Goal: Communication & Community: Participate in discussion

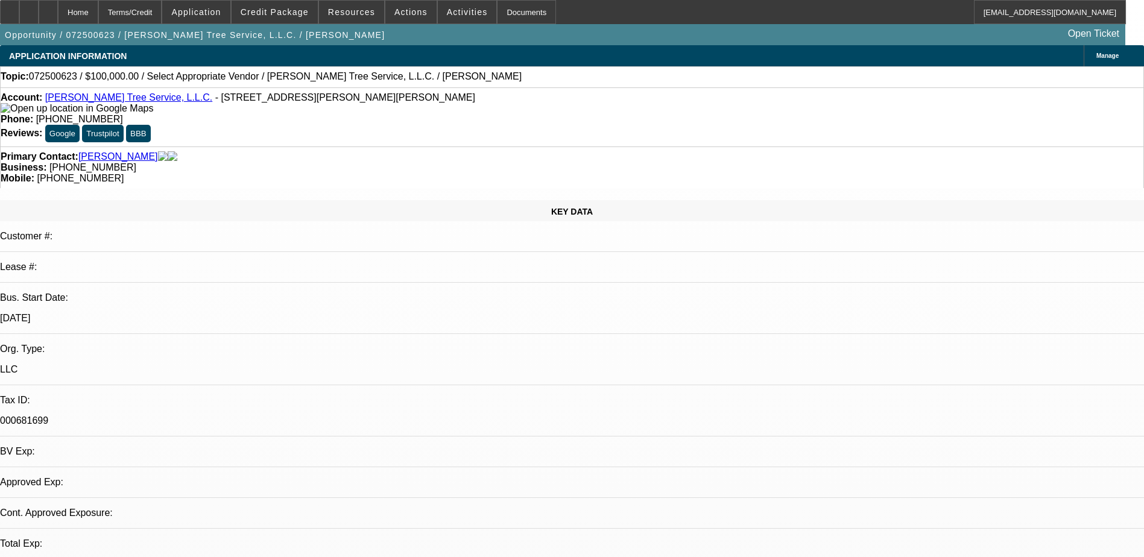
select select "0"
select select "2"
select select "0.1"
select select "4"
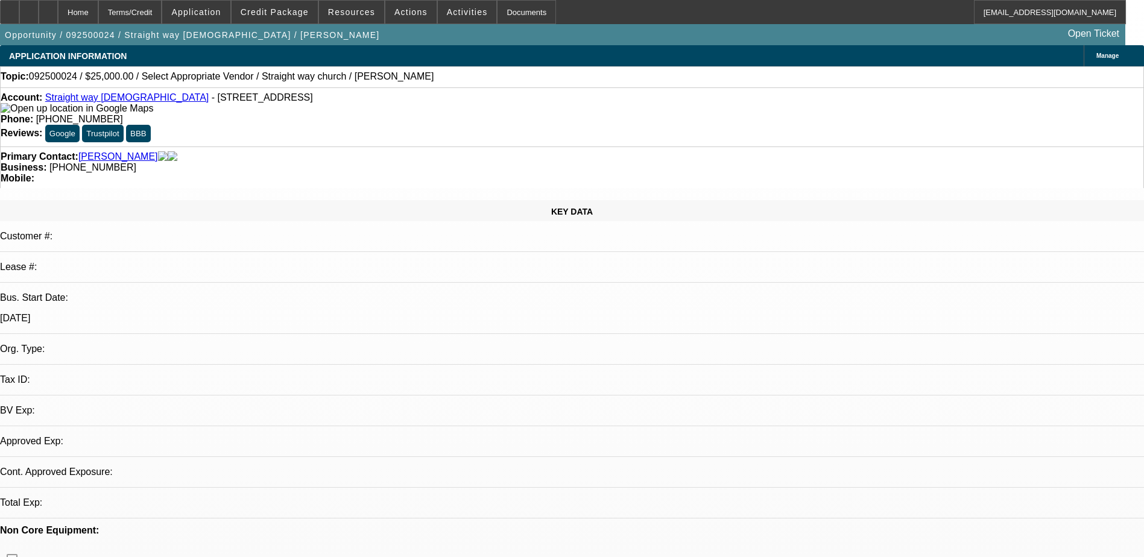
select select "0"
select select "2"
select select "0.1"
select select "1"
select select "2"
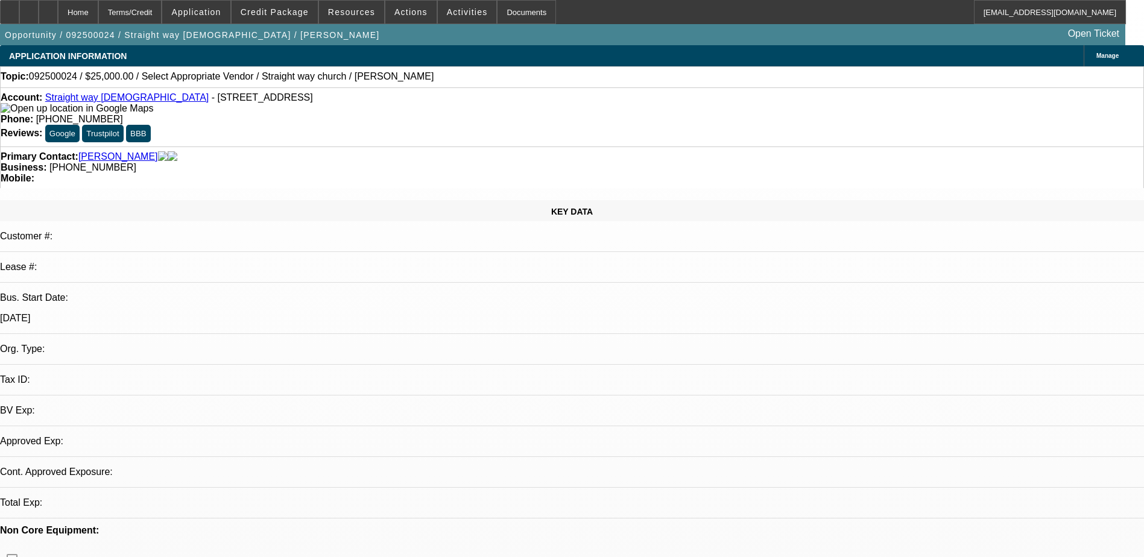
select select "4"
click at [448, 114] on div "Phone: (901) 497-8844" at bounding box center [572, 119] width 1143 height 11
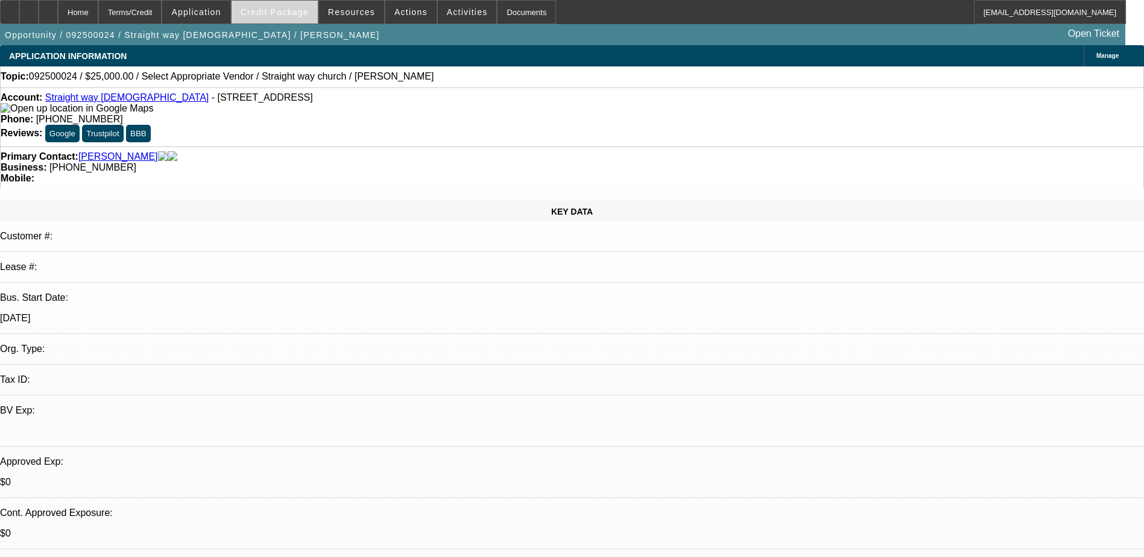
click at [300, 14] on span "Credit Package" at bounding box center [275, 12] width 68 height 10
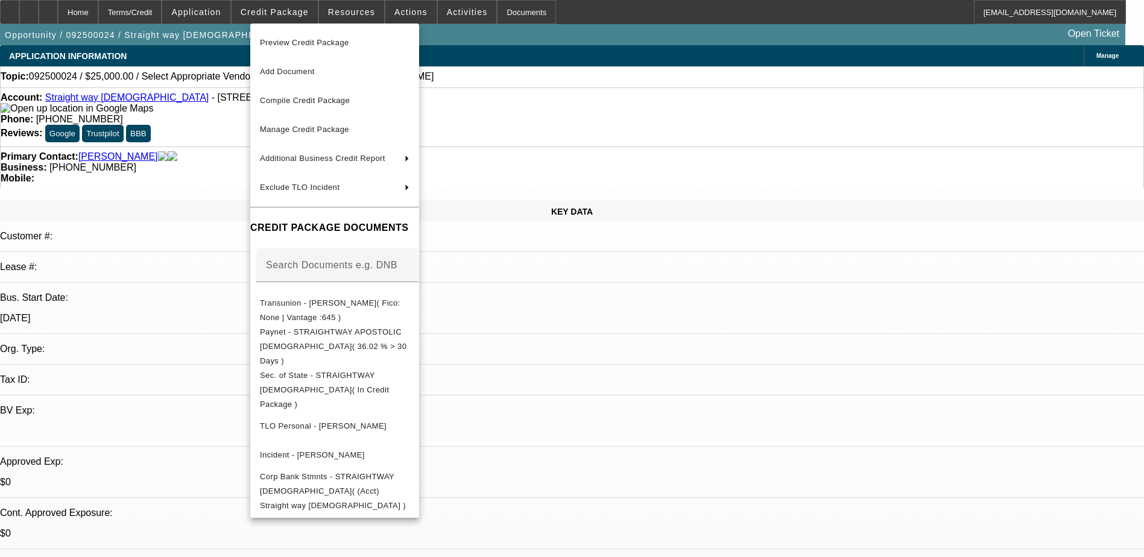
click at [211, 195] on div at bounding box center [572, 278] width 1144 height 557
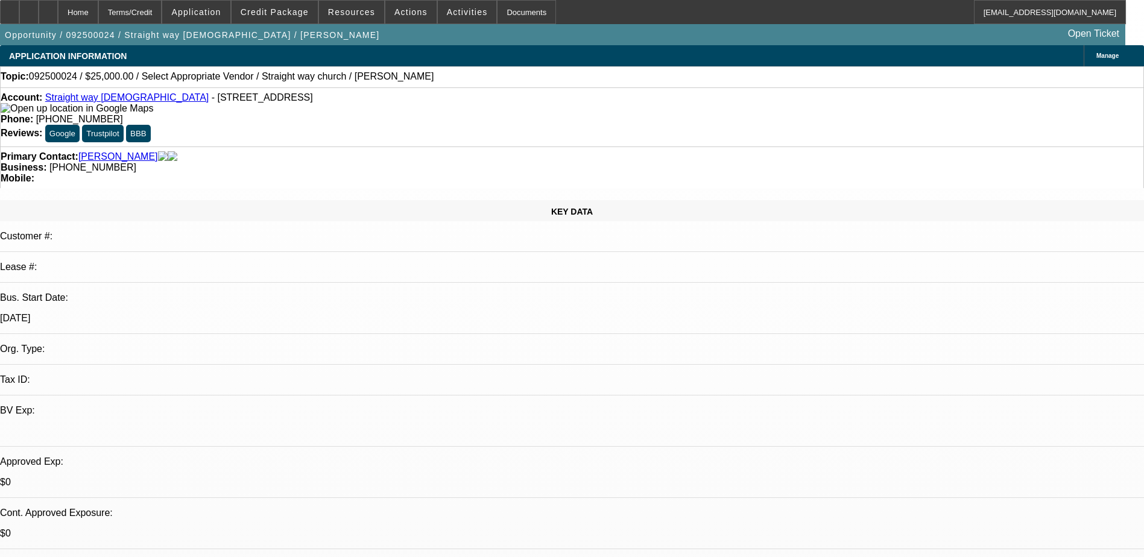
click at [217, 78] on span "092500024 / $25,000.00 / Select Appropriate Vendor / Straight way church / Brow…" at bounding box center [231, 76] width 405 height 11
drag, startPoint x: 217, startPoint y: 78, endPoint x: 381, endPoint y: 80, distance: 163.5
click at [381, 81] on div "Topic: 092500024 / $25,000.00 / Select Appropriate Vendor / Straight way church…" at bounding box center [572, 76] width 1143 height 11
drag, startPoint x: 487, startPoint y: 129, endPoint x: 430, endPoint y: 139, distance: 58.1
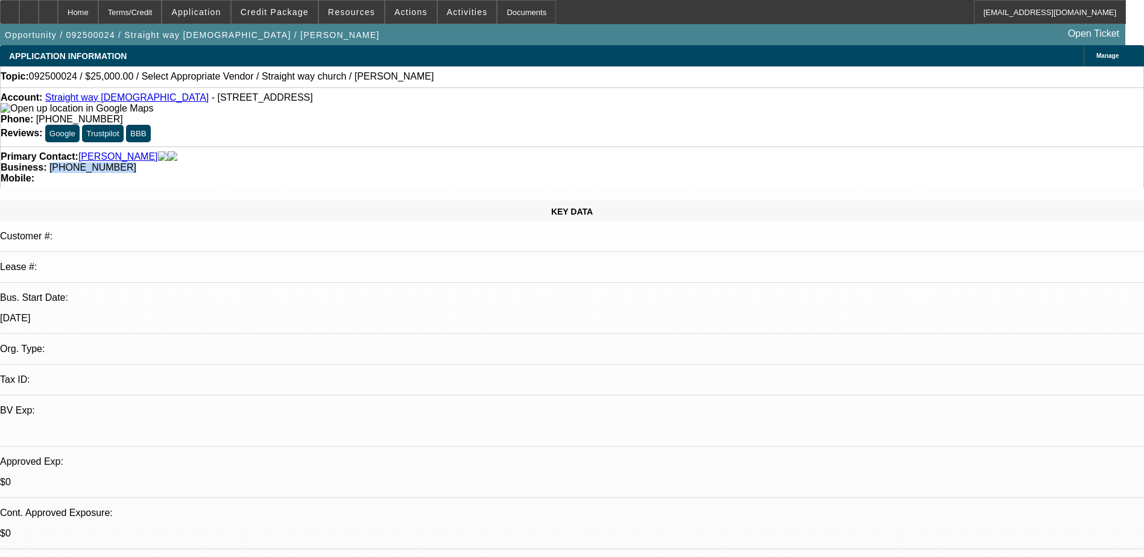
click at [430, 147] on div "Primary Contact: Brown, Magnolia Business: (901) 497-8842 Mobile:" at bounding box center [572, 168] width 1144 height 42
copy span "(901) 497-8842"
click at [272, 13] on span "Credit Package" at bounding box center [275, 12] width 68 height 10
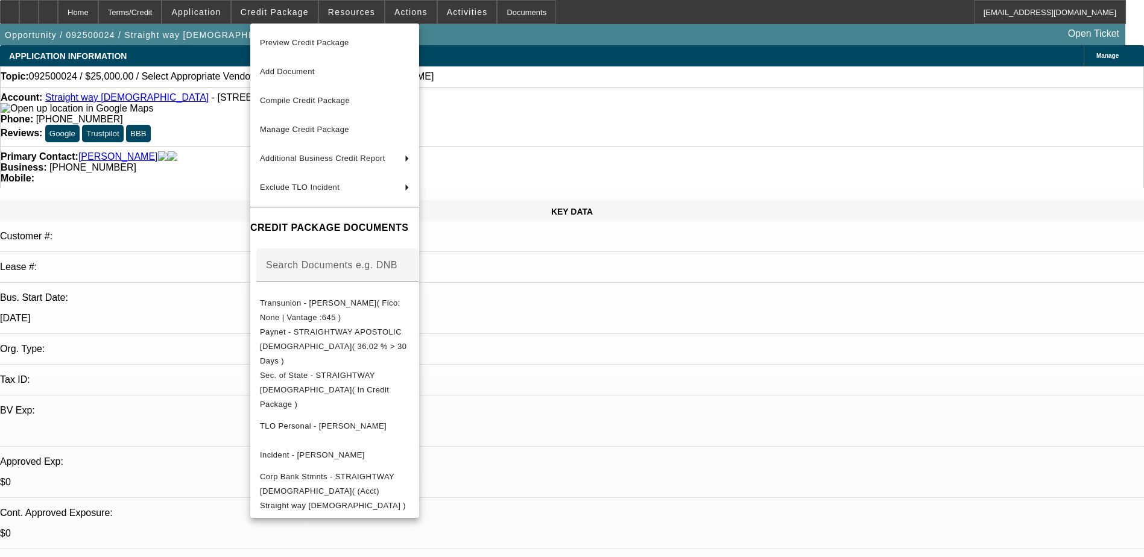
click at [208, 71] on div at bounding box center [572, 278] width 1144 height 557
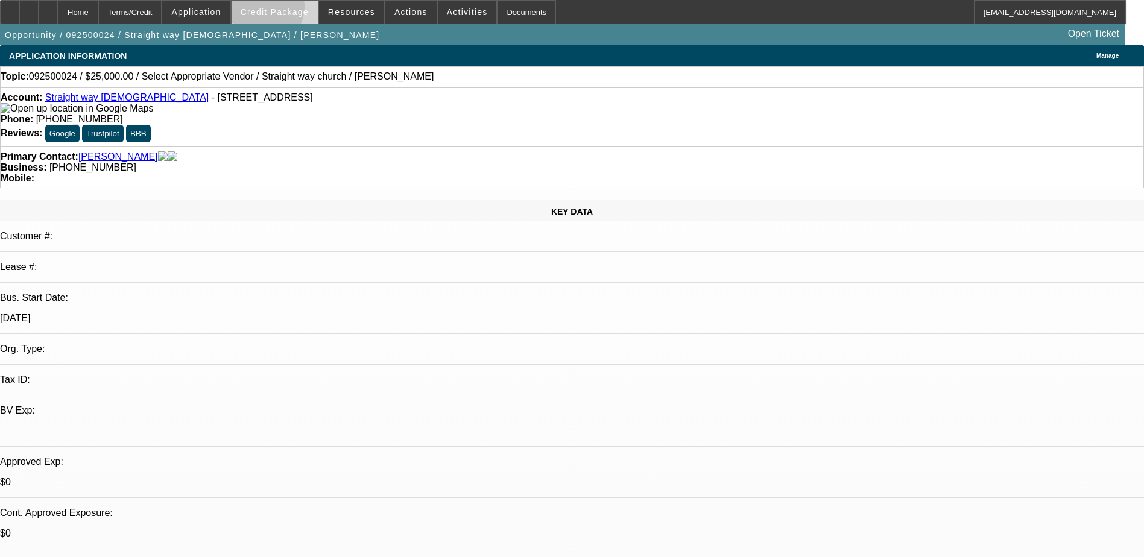
click at [283, 10] on span "Credit Package" at bounding box center [275, 12] width 68 height 10
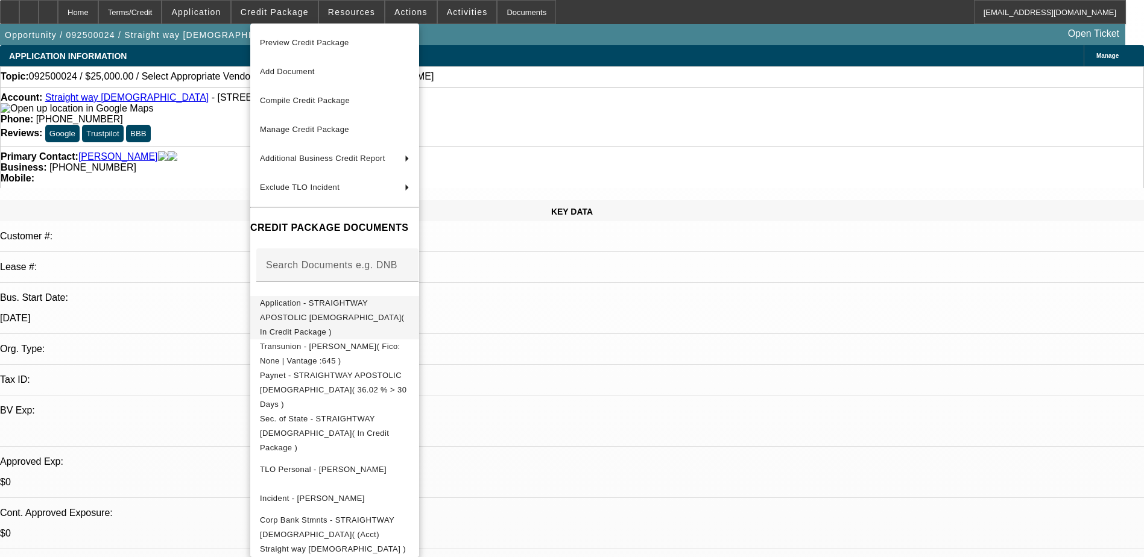
click at [392, 311] on span "Application - STRAIGHTWAY APOSTOLIC DELIVERANCE TEMPLE CHURCH( In Credit Packag…" at bounding box center [335, 317] width 150 height 43
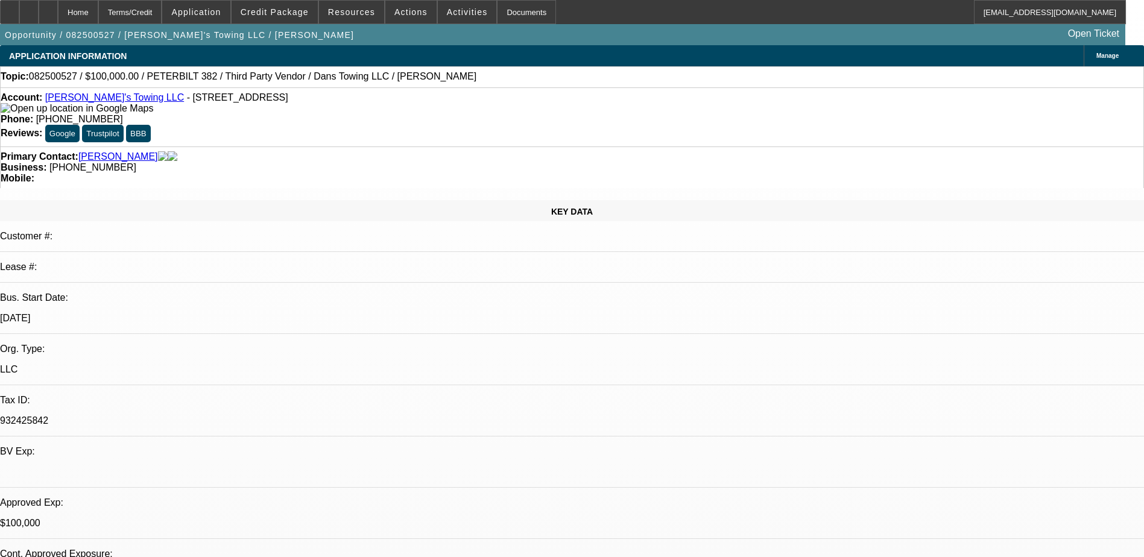
select select "0"
select select "2"
select select "0.1"
select select "0"
select select "2"
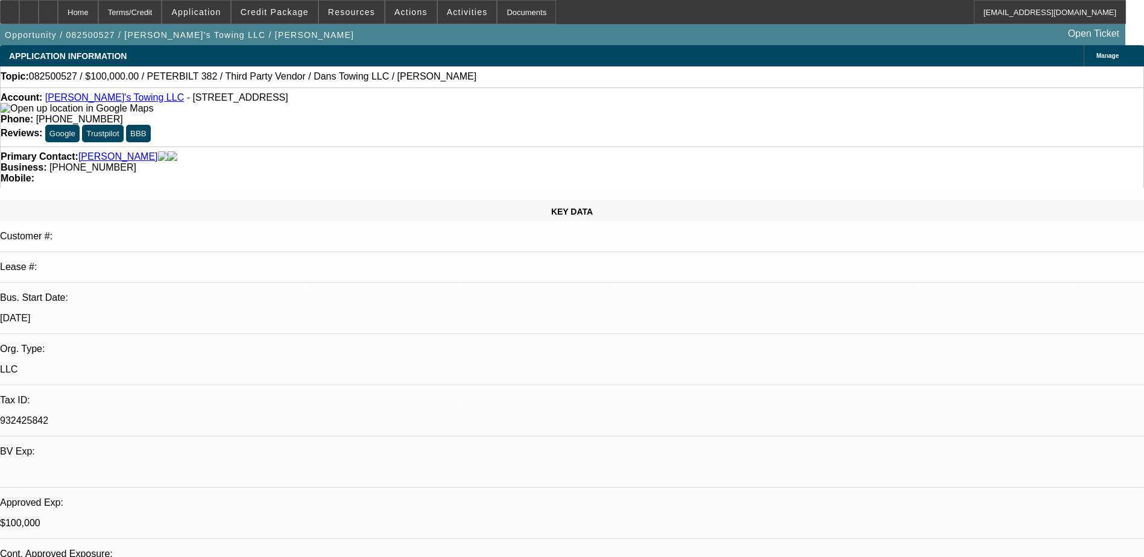
select select "0.1"
select select "1"
select select "2"
select select "4"
select select "1"
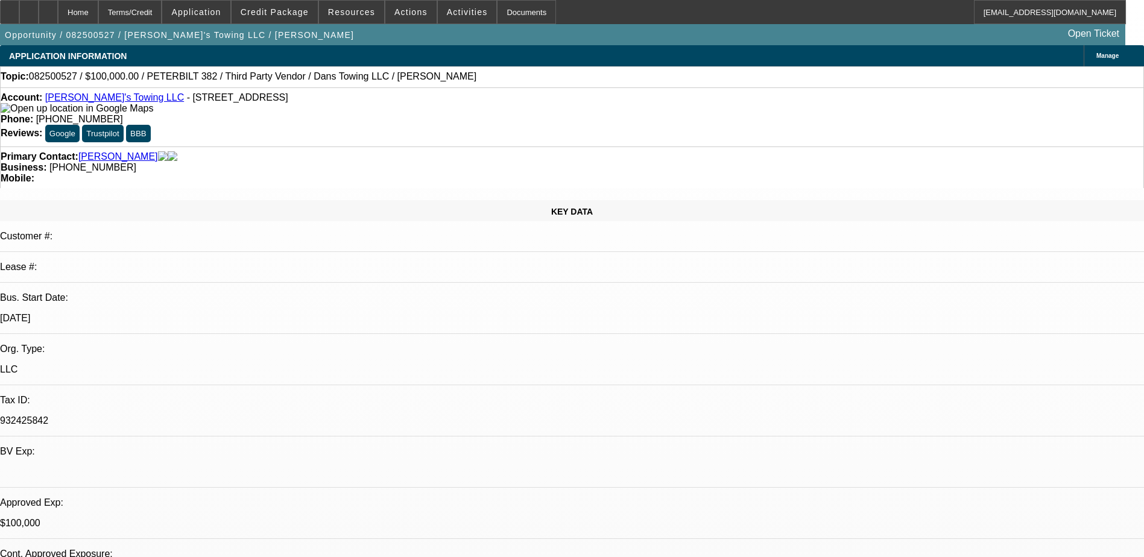
select select "2"
select select "4"
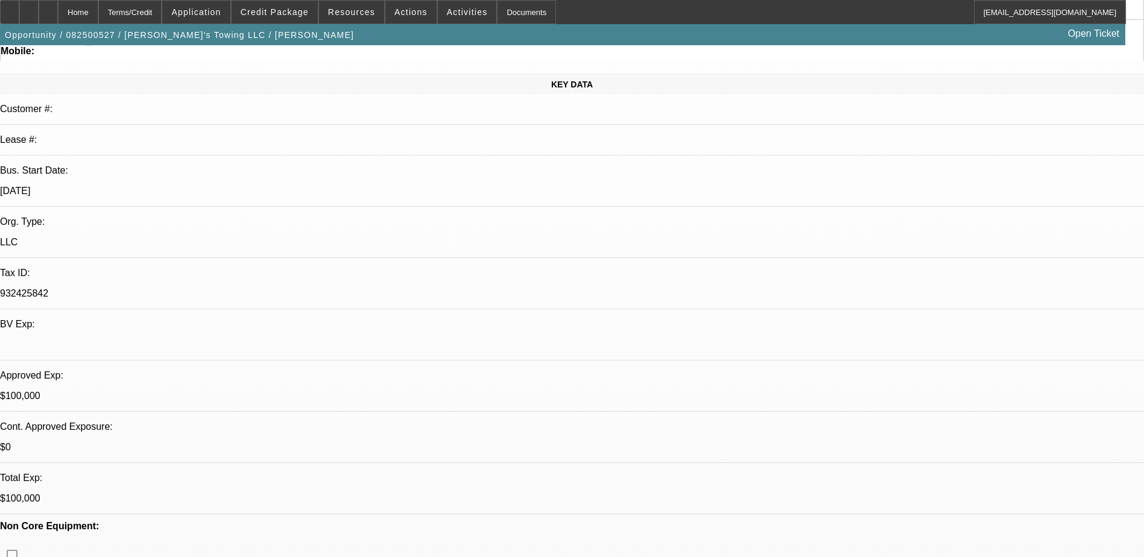
scroll to position [241, 0]
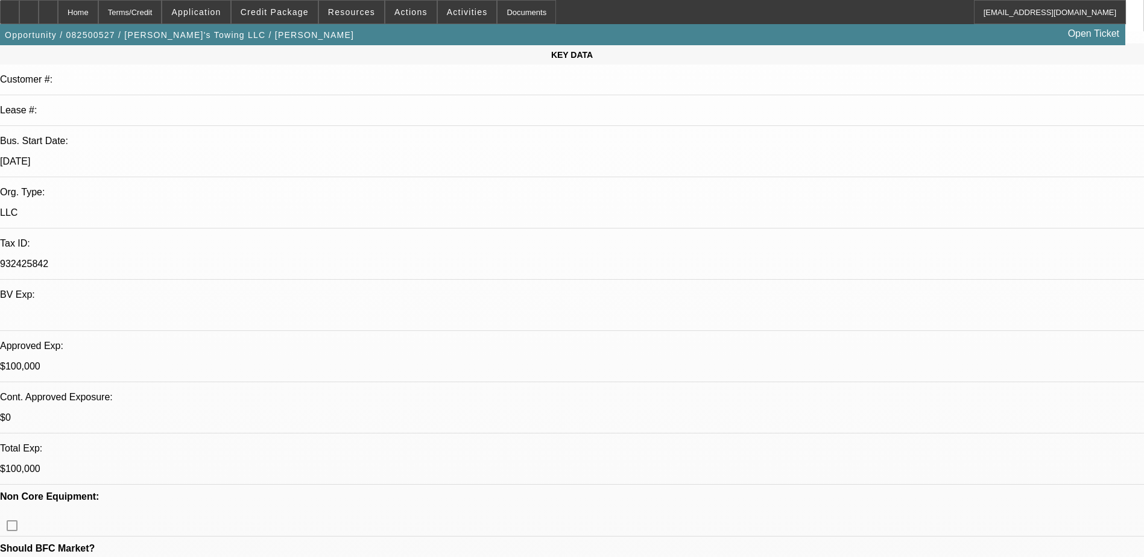
scroll to position [0, 0]
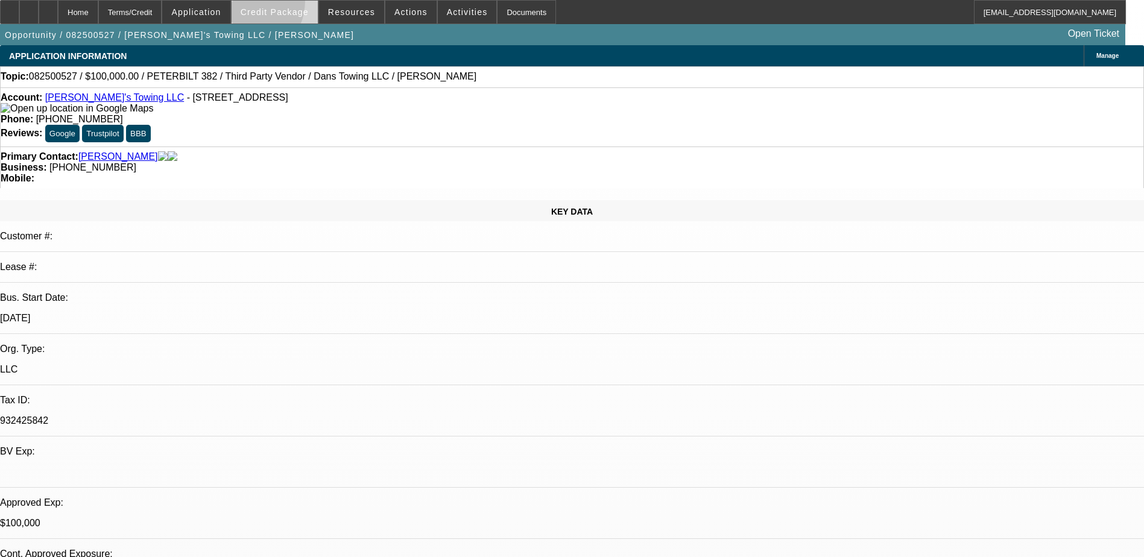
click at [261, 4] on span at bounding box center [275, 12] width 86 height 29
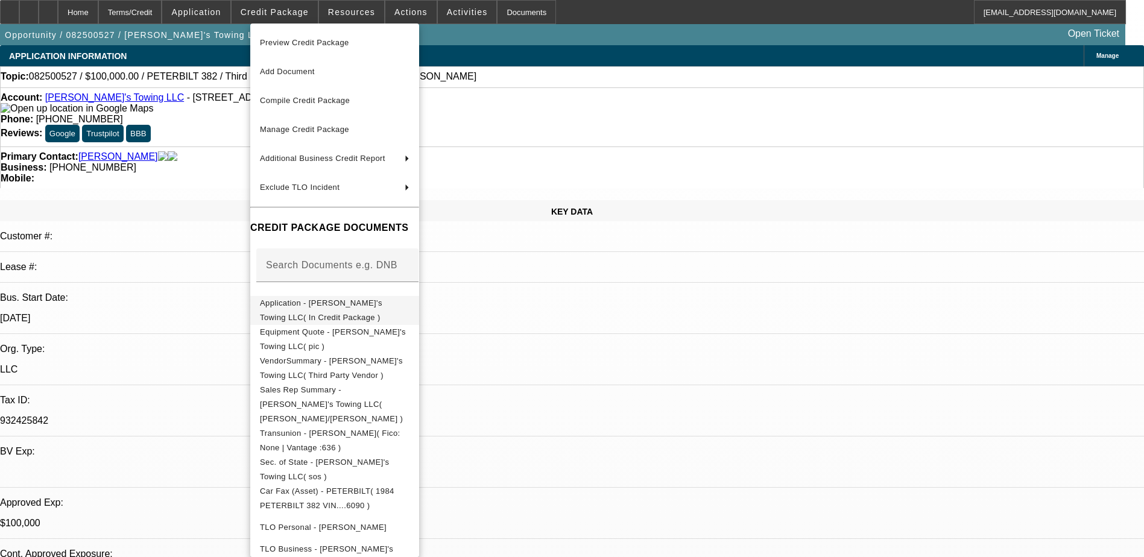
click at [382, 307] on span "Application - Dan's Towing LLC( In Credit Package )" at bounding box center [321, 311] width 122 height 24
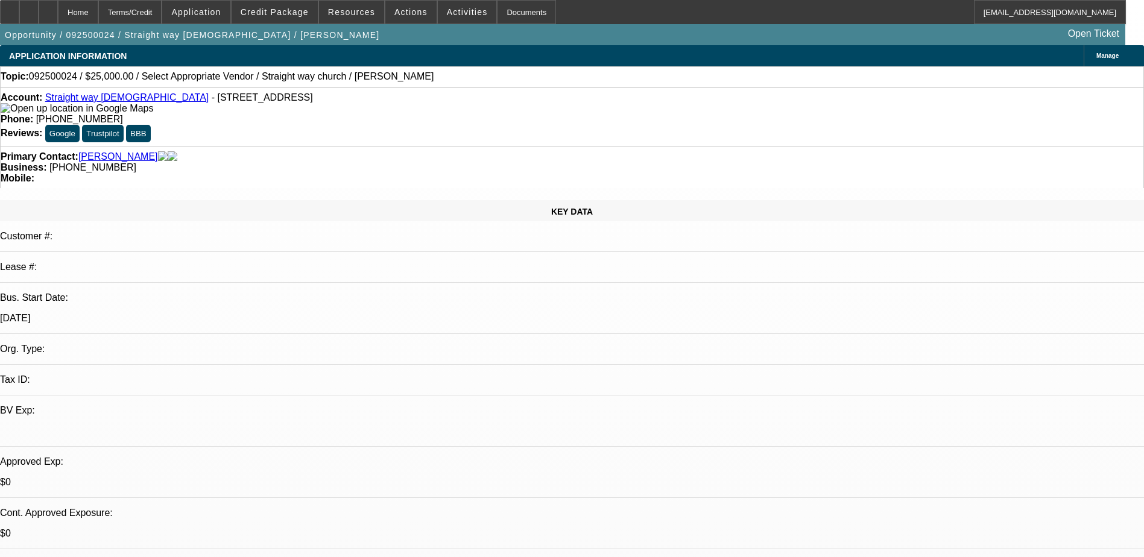
select select "0"
select select "2"
select select "0.1"
select select "4"
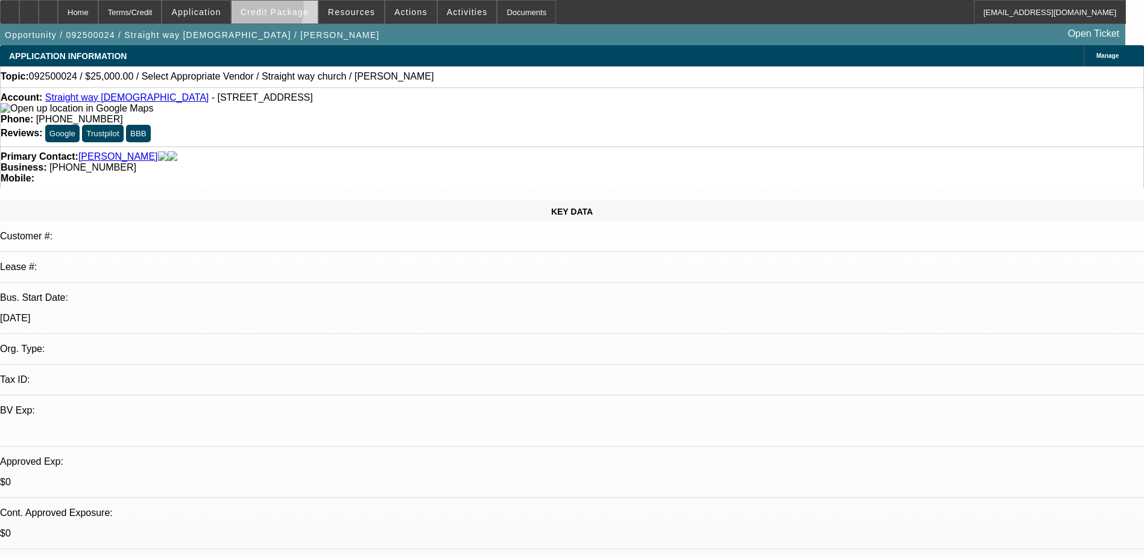
click at [285, 10] on span "Credit Package" at bounding box center [275, 12] width 68 height 10
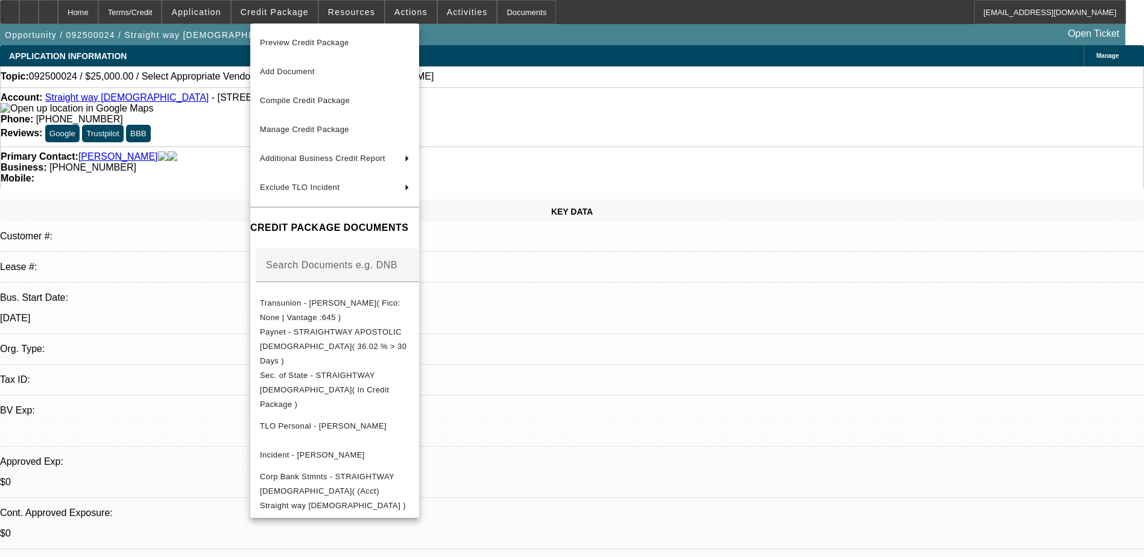
click at [203, 119] on div at bounding box center [572, 278] width 1144 height 557
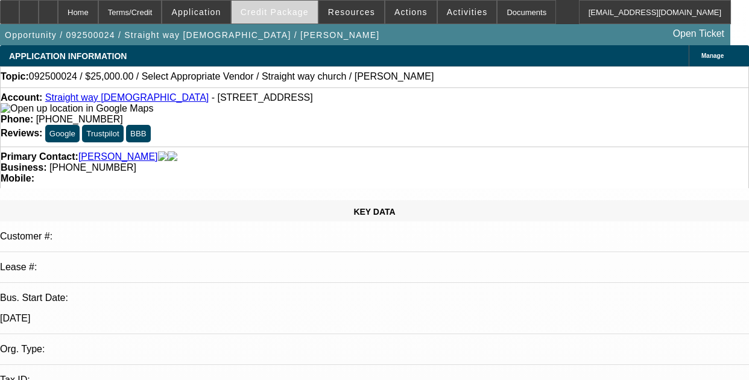
click at [277, 8] on span "Credit Package" at bounding box center [275, 12] width 68 height 10
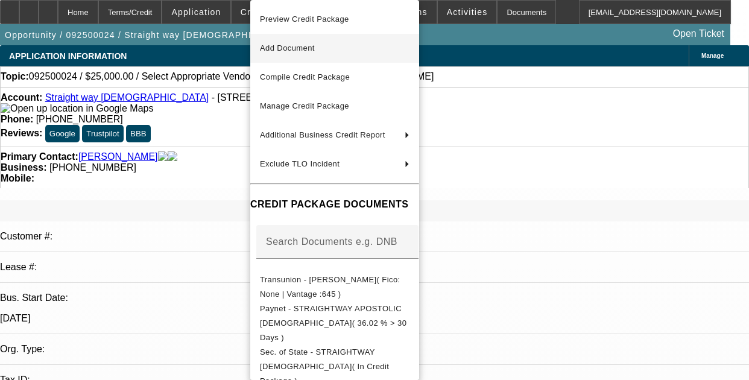
click at [370, 51] on span "Add Document" at bounding box center [335, 48] width 150 height 14
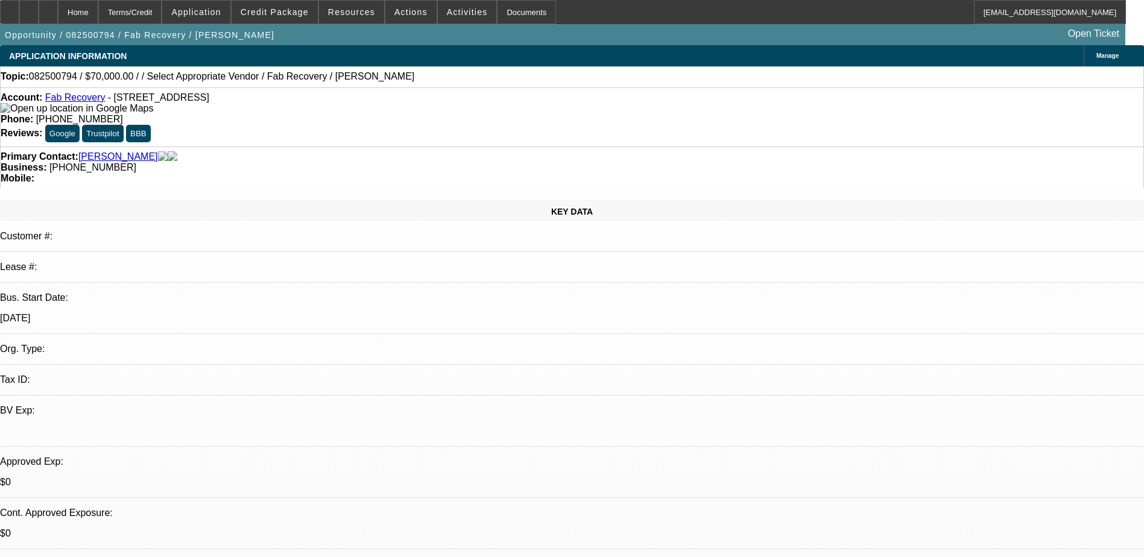
select select "0"
select select "2"
select select "0.1"
select select "4"
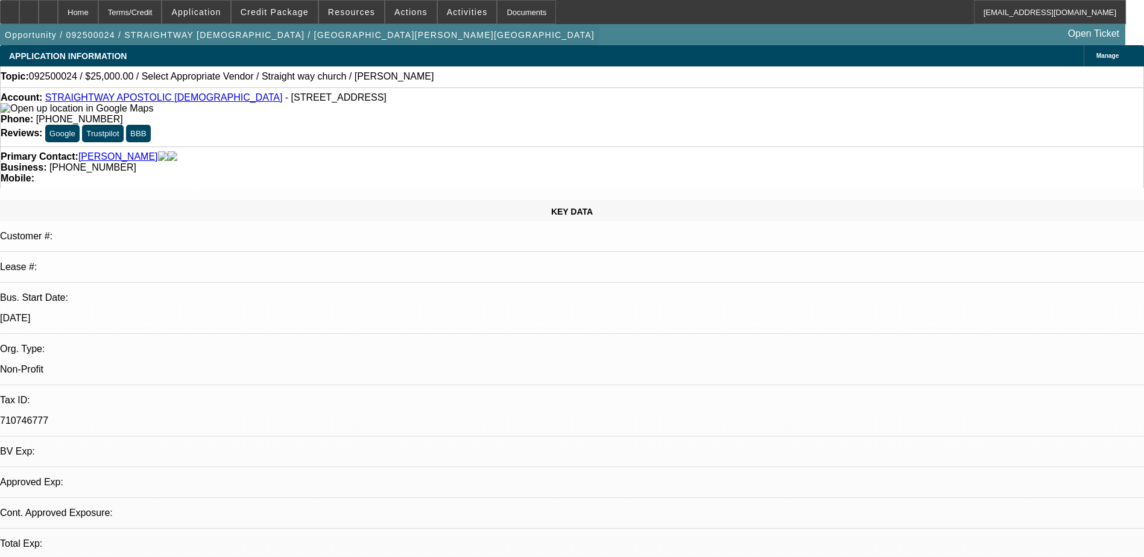
select select "0"
select select "2"
select select "0.1"
select select "1"
select select "2"
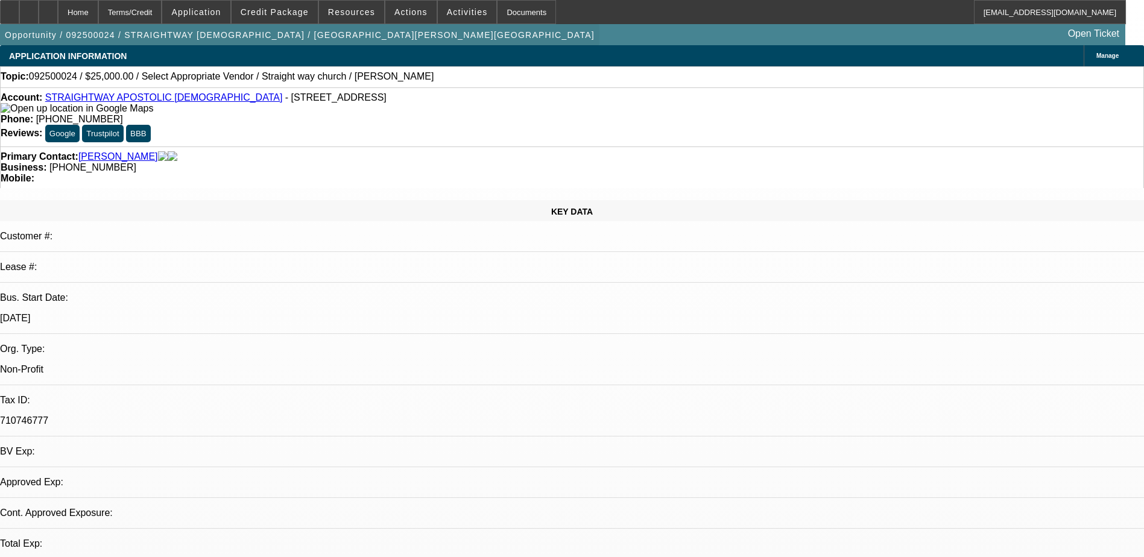
select select "4"
click at [276, 15] on span "Credit Package" at bounding box center [275, 12] width 68 height 10
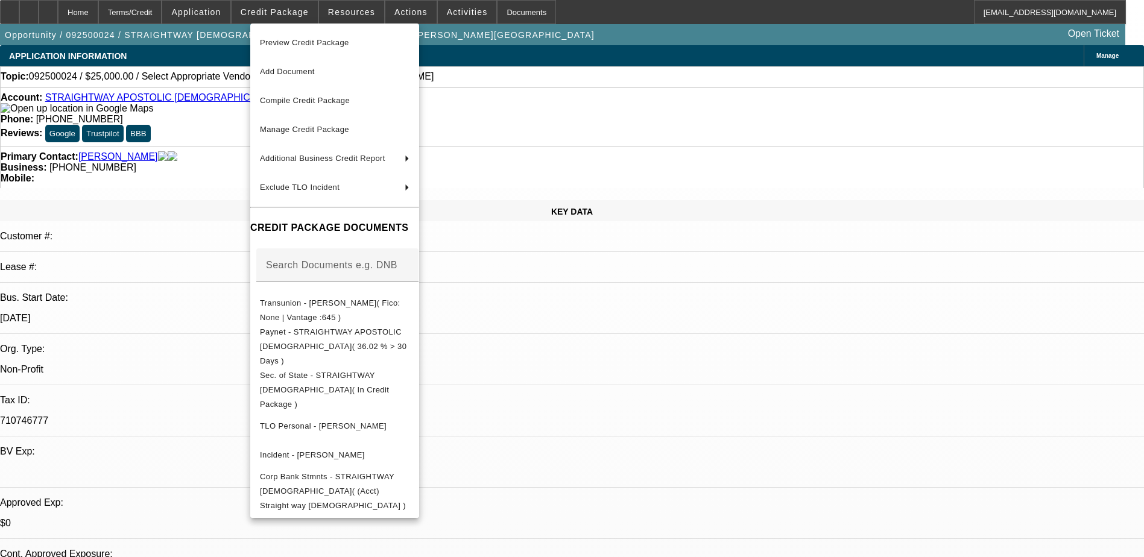
click at [735, 81] on div at bounding box center [572, 278] width 1144 height 557
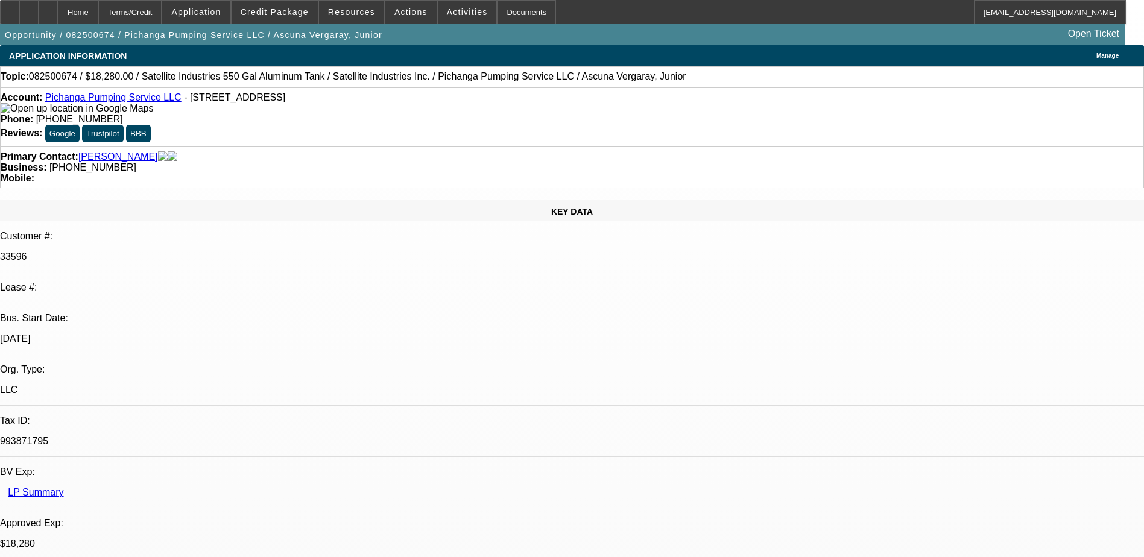
select select "0"
select select "2"
select select "0.1"
select select "0"
select select "2"
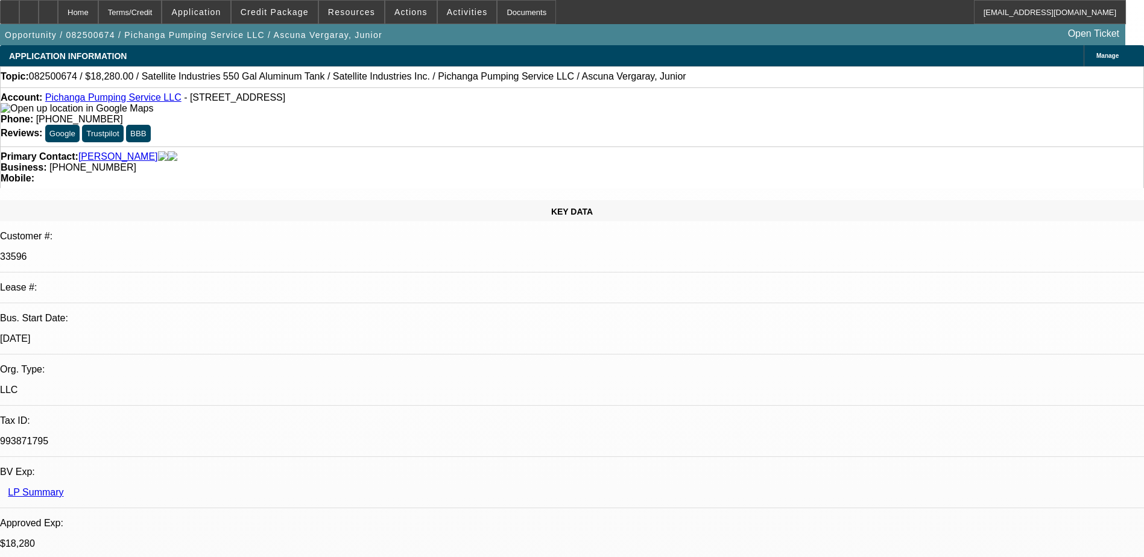
select select "0.1"
select select "1"
select select "2"
select select "4"
select select "1"
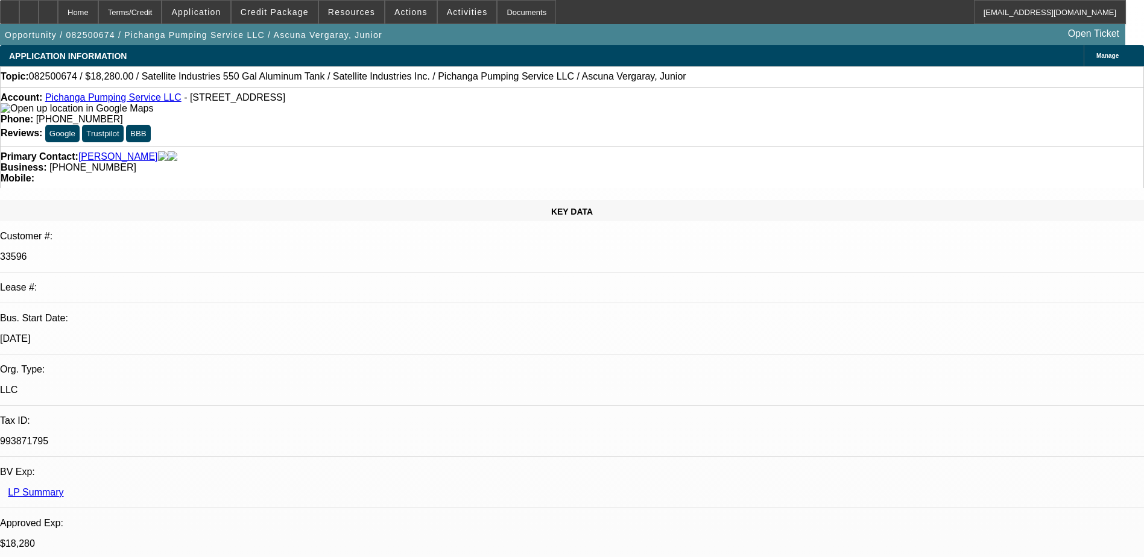
select select "2"
select select "4"
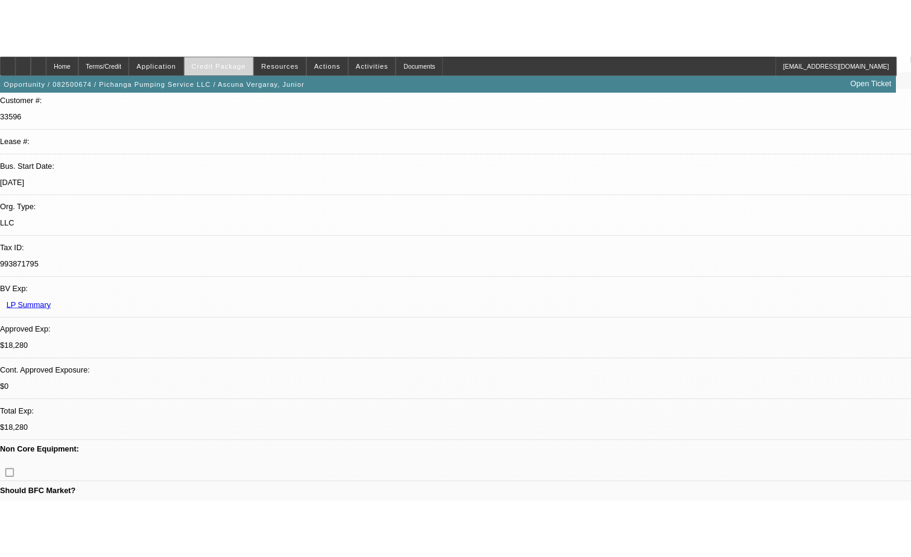
scroll to position [192, 0]
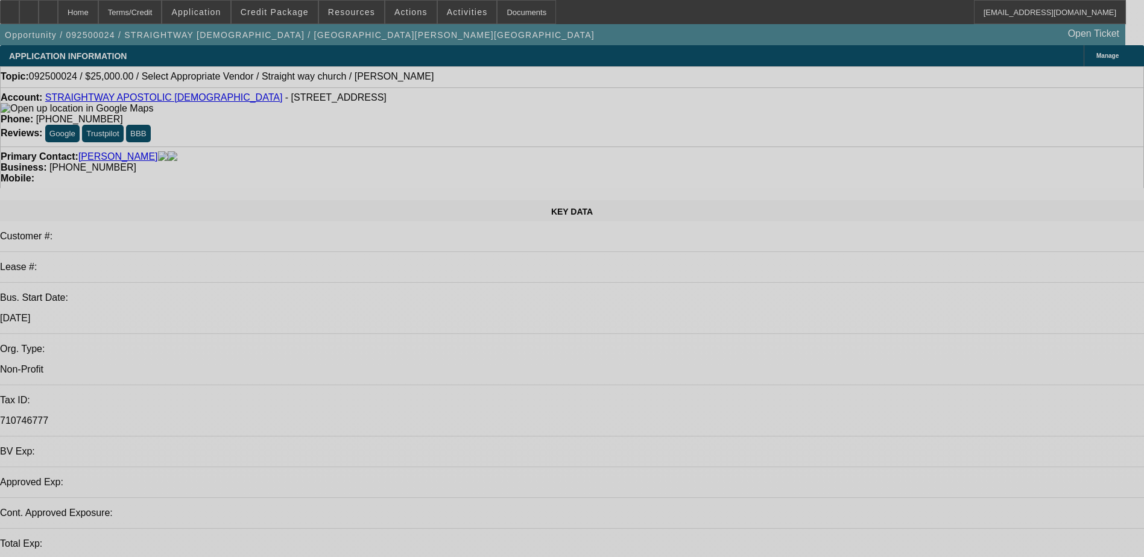
select select "0"
select select "2"
select select "0.1"
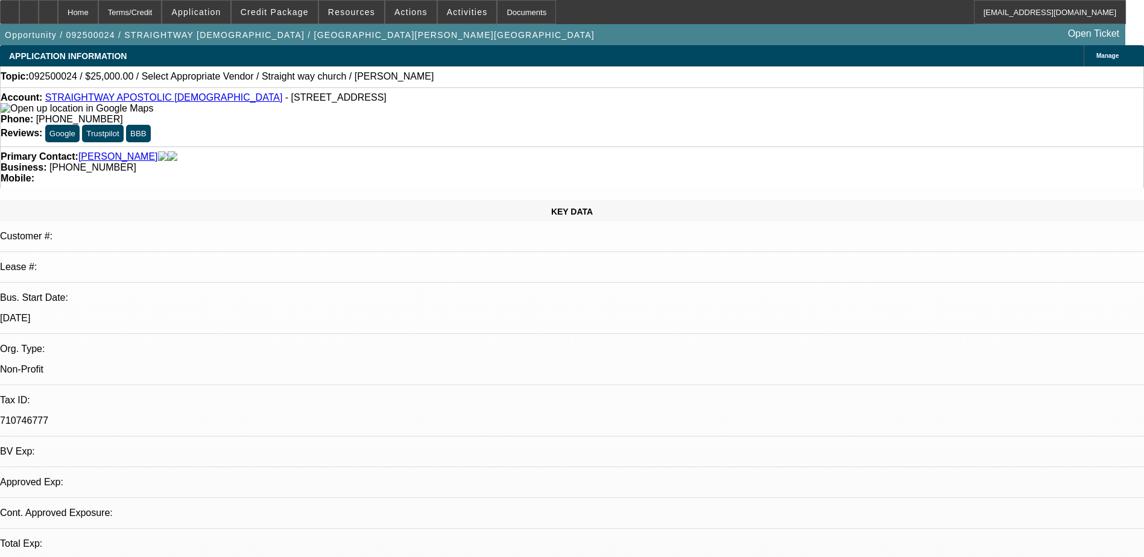
select select "4"
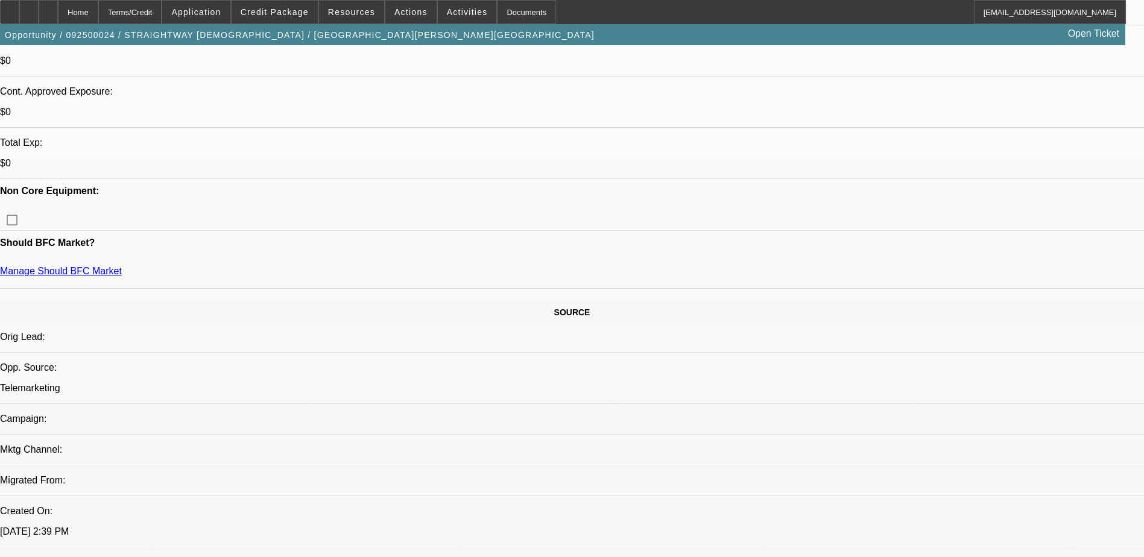
scroll to position [362, 0]
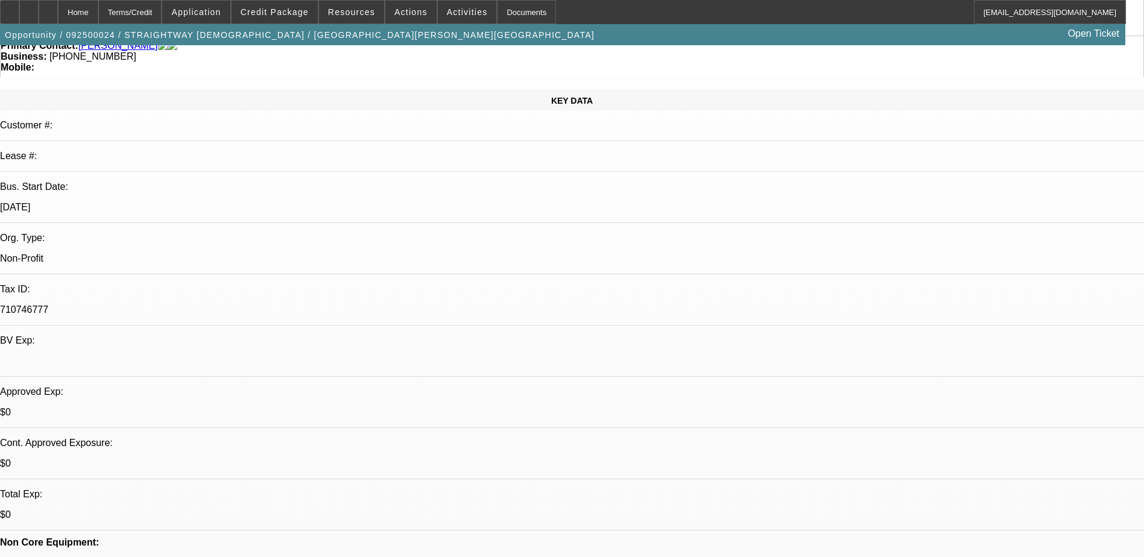
scroll to position [0, 0]
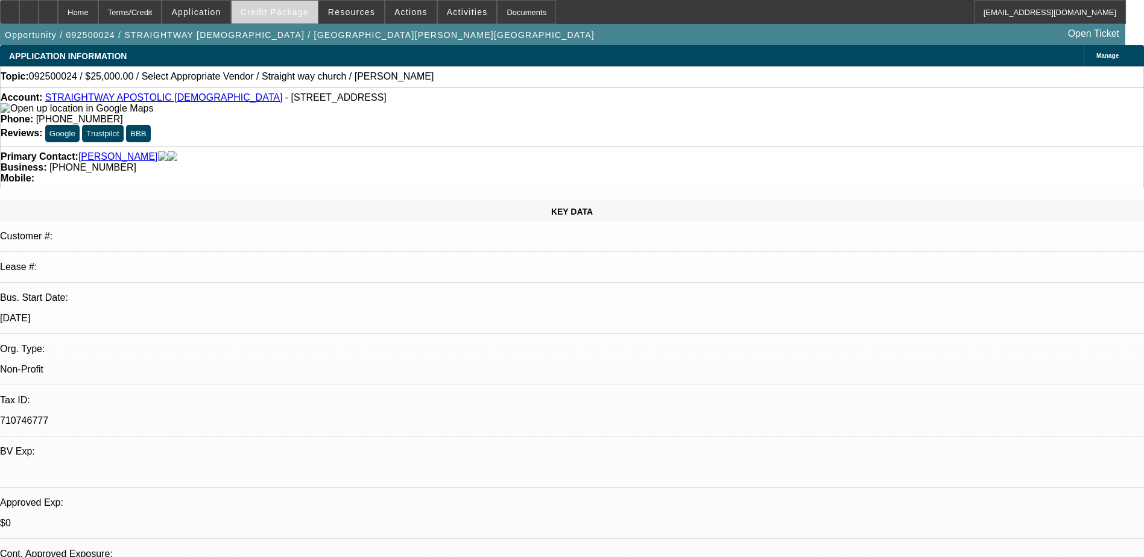
click at [273, 10] on span "Credit Package" at bounding box center [275, 12] width 68 height 10
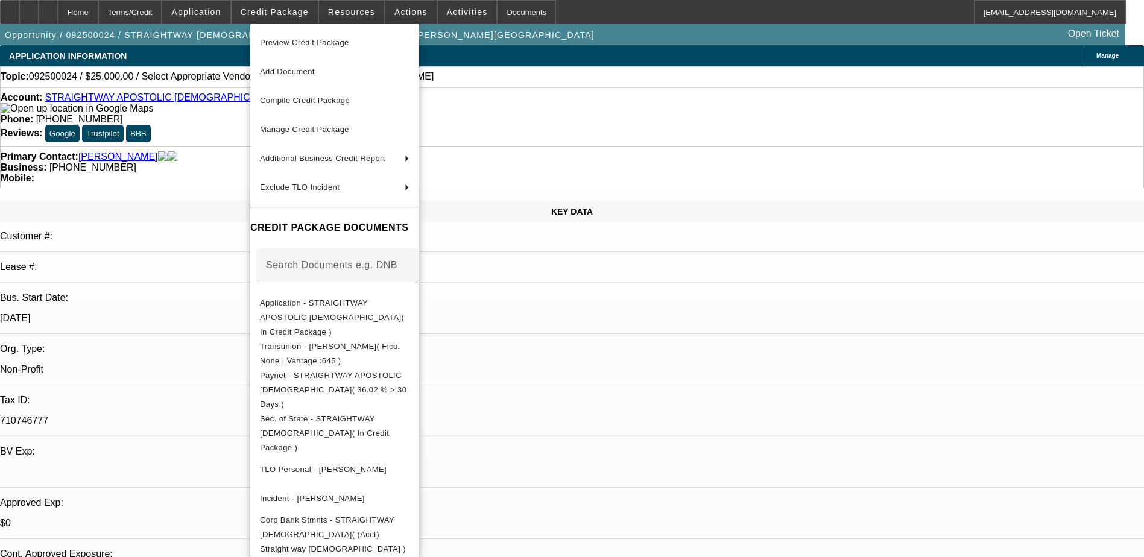
click at [662, 379] on div at bounding box center [572, 278] width 1144 height 557
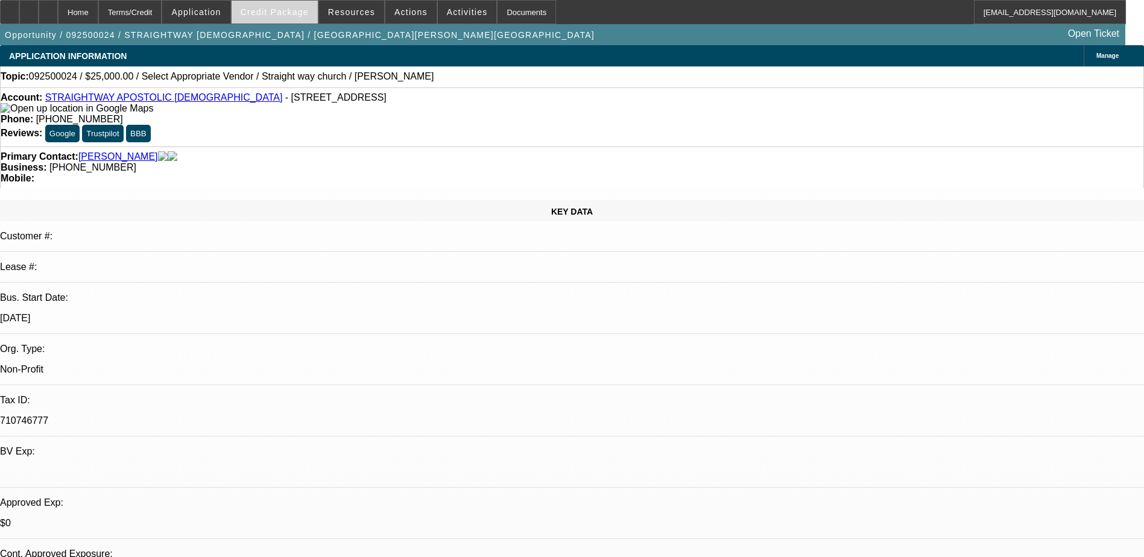
click at [272, 14] on span "Credit Package" at bounding box center [275, 12] width 68 height 10
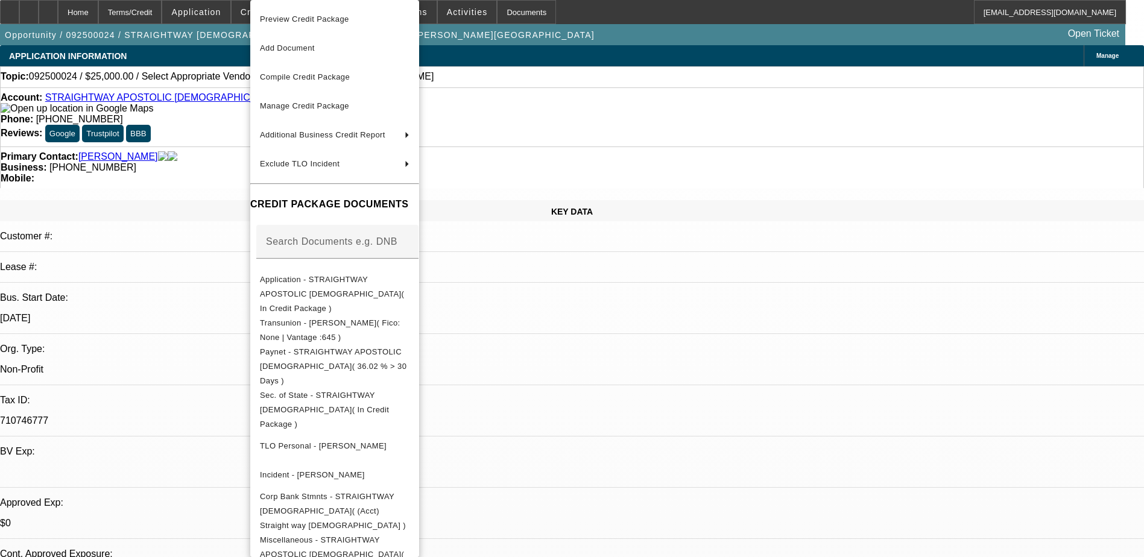
click at [205, 118] on div at bounding box center [572, 278] width 1144 height 557
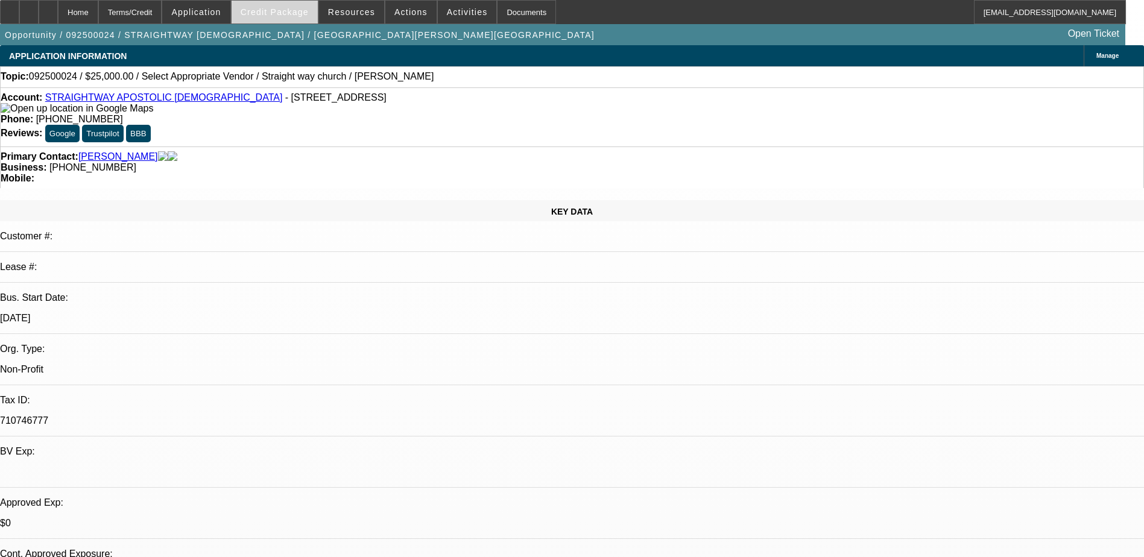
click at [291, 2] on span at bounding box center [275, 12] width 86 height 29
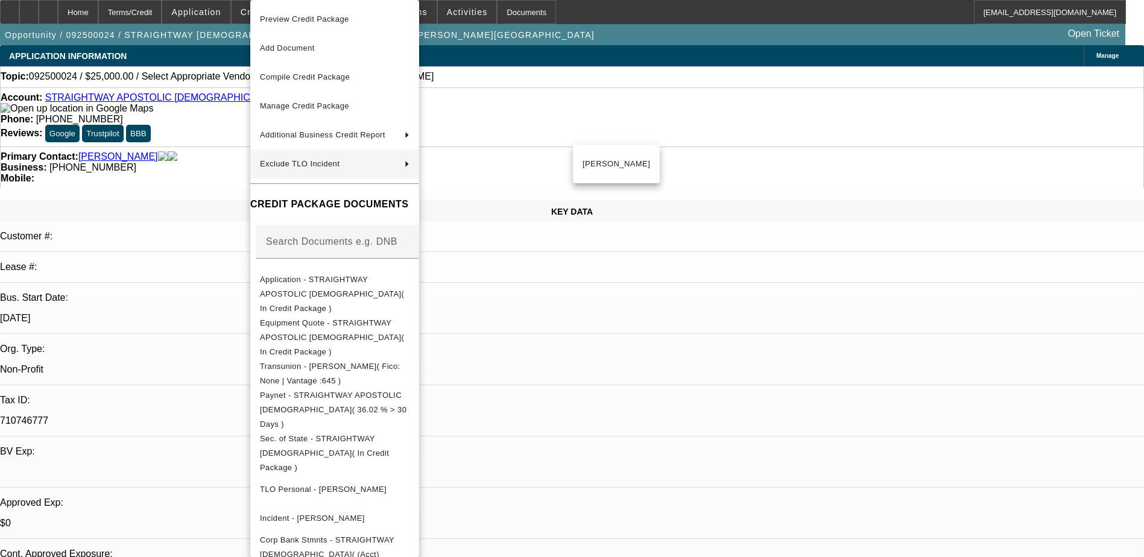
click at [224, 123] on div at bounding box center [572, 278] width 1144 height 557
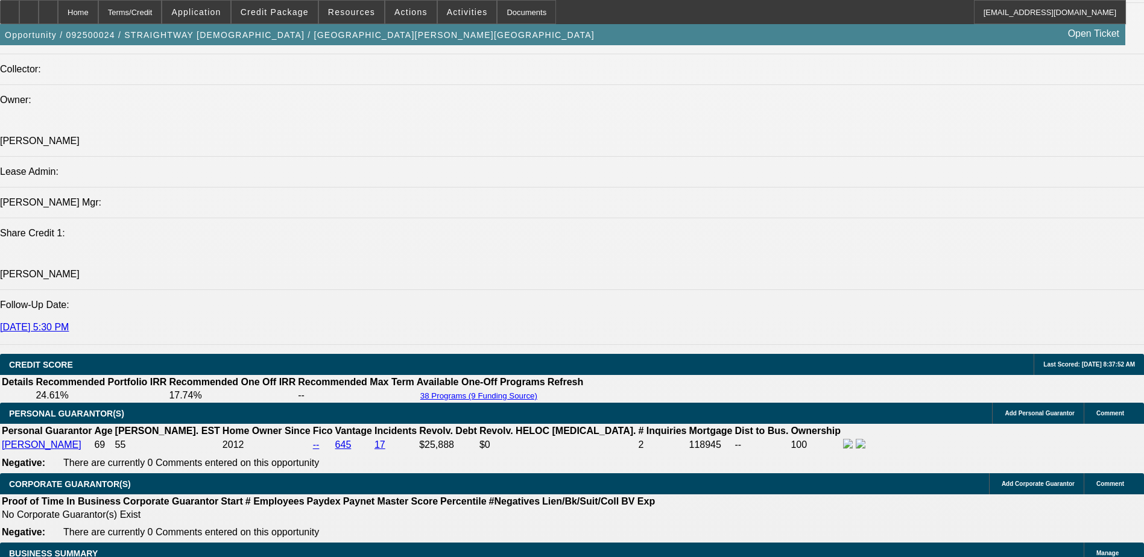
scroll to position [1508, 0]
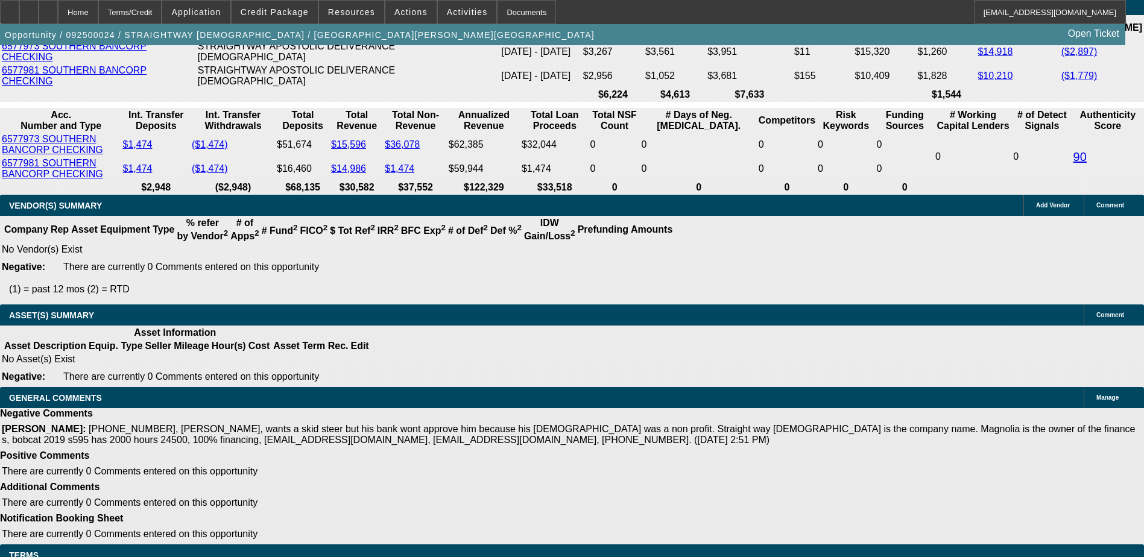
scroll to position [2191, 0]
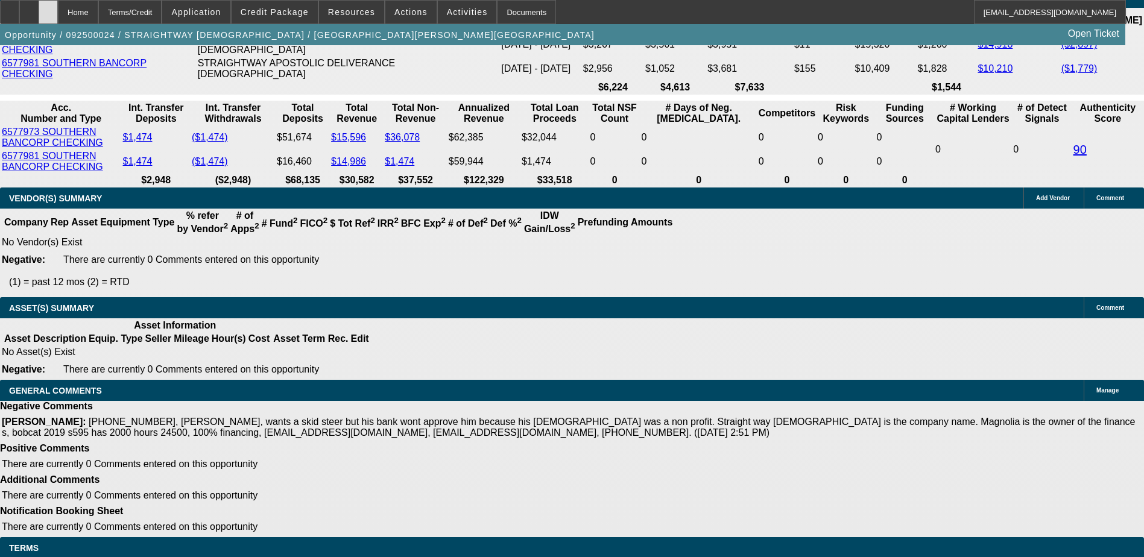
click at [58, 11] on div at bounding box center [48, 12] width 19 height 24
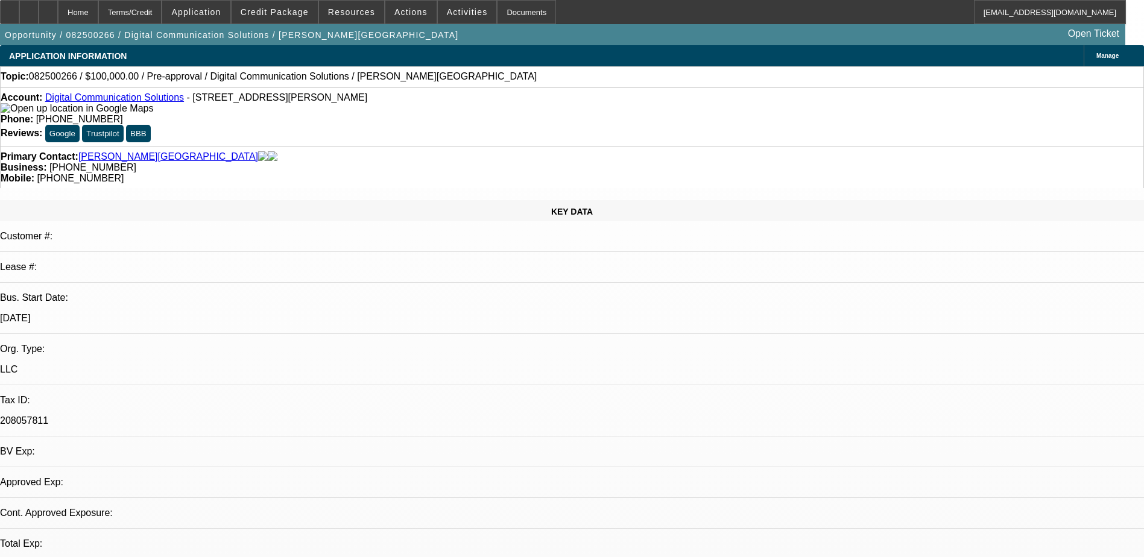
select select "0"
select select "2"
select select "0.1"
select select "4"
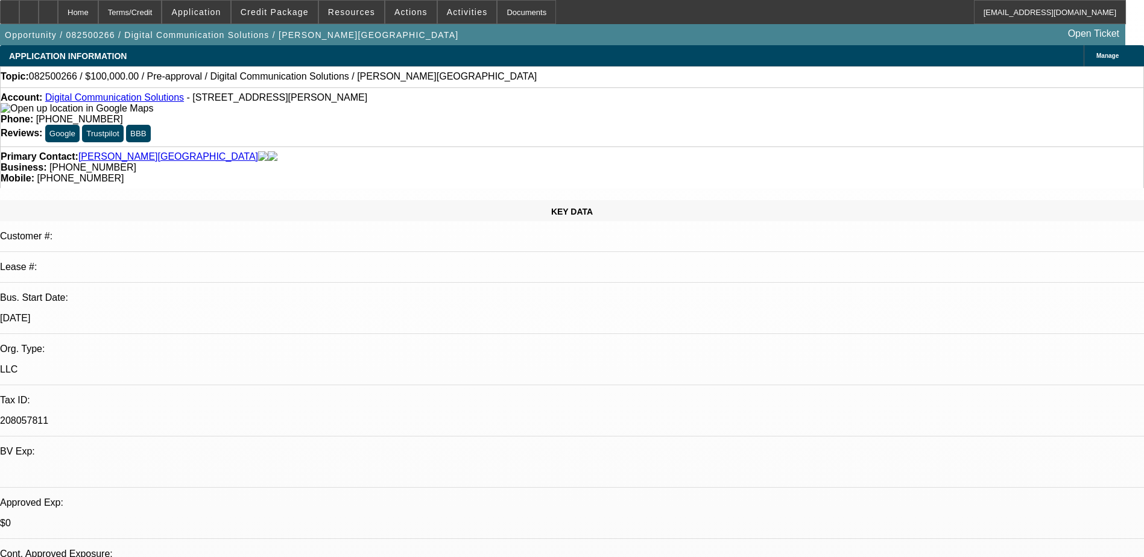
click at [85, 100] on link "Digital Communication Solutions" at bounding box center [114, 97] width 139 height 10
click at [116, 101] on link "Digital Communication Solutions" at bounding box center [114, 97] width 139 height 10
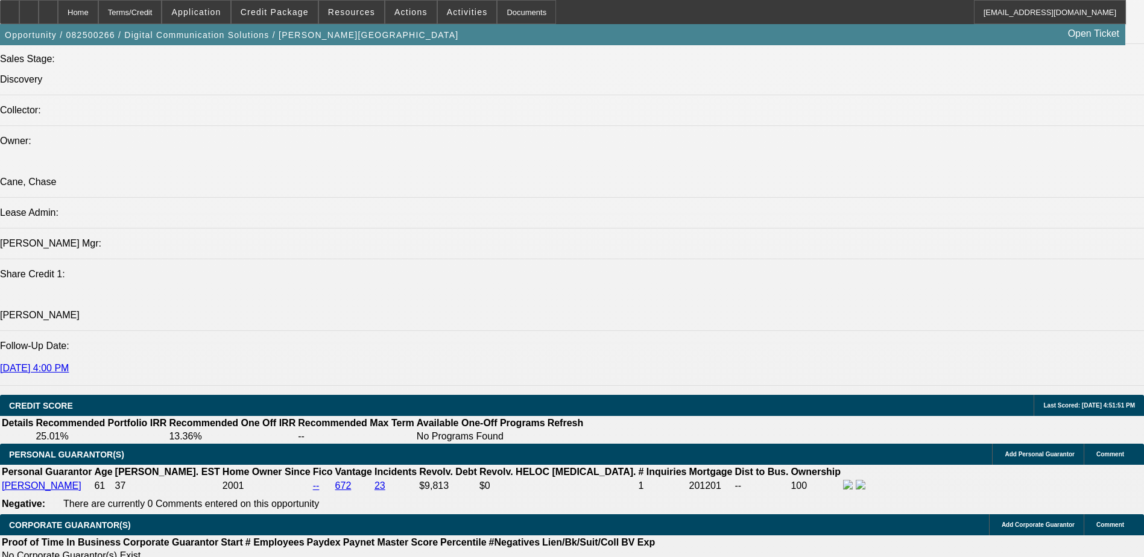
scroll to position [1172, 0]
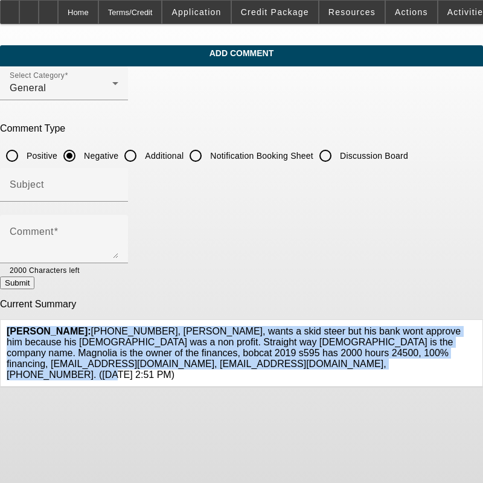
drag, startPoint x: 326, startPoint y: 356, endPoint x: 28, endPoint y: 322, distance: 300.0
click at [28, 322] on div "[PERSON_NAME]: [PHONE_NUMBER], [PERSON_NAME], wants a skid steer but his bank w…" at bounding box center [241, 353] width 481 height 67
copy span "[PERSON_NAME]: [PHONE_NUMBER], [PERSON_NAME], wants a skid steer but his bank w…"
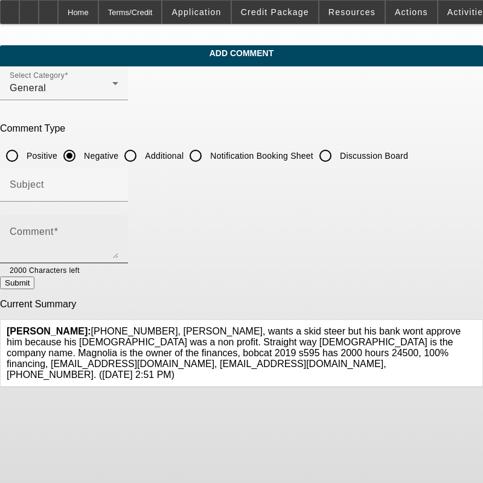
click at [105, 229] on textarea "Comment" at bounding box center [64, 243] width 109 height 29
paste textarea "[PERSON_NAME]: [PHONE_NUMBER], [PERSON_NAME], wants a skid steer but his bank w…"
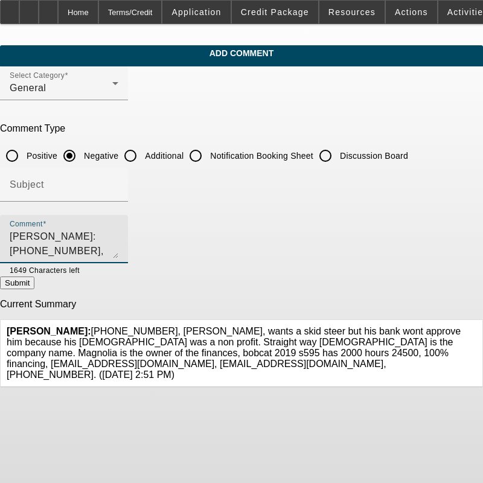
drag, startPoint x: 198, startPoint y: 236, endPoint x: 181, endPoint y: 236, distance: 16.9
click at [118, 236] on textarea "[PERSON_NAME]: [PHONE_NUMBER], [PERSON_NAME], wants a skid steer but his bank w…" at bounding box center [64, 243] width 109 height 29
click at [118, 238] on textarea "O'Malley, Ryan: (901) 497-8844, Donald brown, wants a skid steer but his bank w…" at bounding box center [64, 243] width 109 height 29
drag, startPoint x: 201, startPoint y: 236, endPoint x: 151, endPoint y: 232, distance: 50.9
click at [118, 232] on textarea "O'Malley, Ryan: (901) 497-8844, Donald brown, wants a skid steer but his bank w…" at bounding box center [64, 243] width 109 height 29
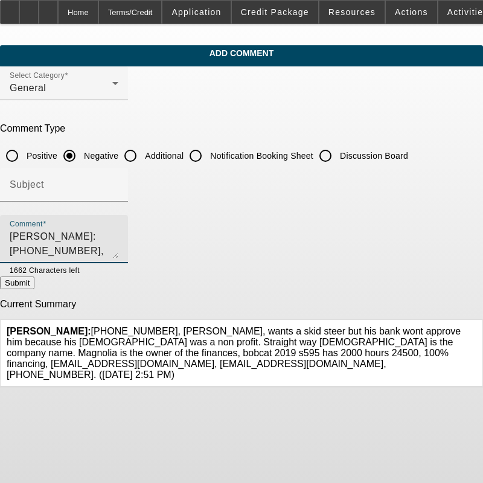
click at [118, 234] on textarea "O'Malley, Ryan: (901) 497-8844, wants a skid steer but his bank won't approve h…" at bounding box center [64, 243] width 109 height 29
drag, startPoint x: 144, startPoint y: 234, endPoint x: 92, endPoint y: 233, distance: 51.9
click at [92, 233] on textarea "O'Malley, Ryan: (901) 497-8844, wants a skid steer but his bank won't approve h…" at bounding box center [64, 243] width 109 height 29
click at [118, 249] on textarea "O'Malley, Ryan: wants a skid steer but his bank won't approve him because his c…" at bounding box center [64, 243] width 109 height 29
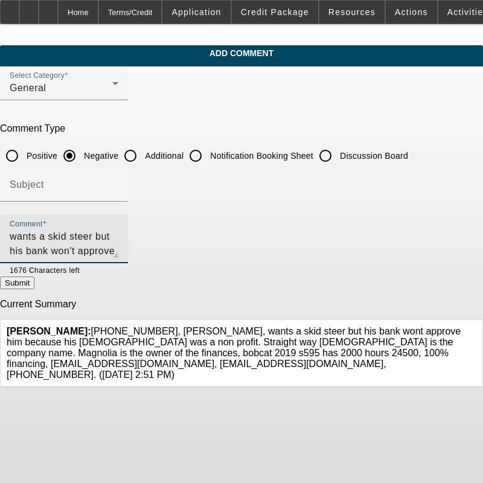
drag, startPoint x: 177, startPoint y: 250, endPoint x: 93, endPoint y: 251, distance: 84.5
click at [93, 251] on textarea "O'Malley, Ryan: wants a skid steer but his bank won't approve him because his c…" at bounding box center [64, 243] width 109 height 29
click at [118, 250] on textarea "O'Malley, Ryan: wants a skid steer but his bank won't approve him because his c…" at bounding box center [64, 243] width 109 height 29
click at [93, 235] on textarea "O'Malley, Ryan: wants a skid steer but his bank won't approve him because his c…" at bounding box center [64, 243] width 109 height 29
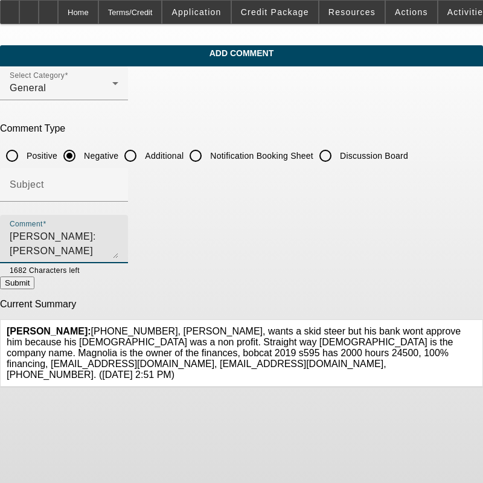
click at [118, 233] on textarea "O'Malley, Ryan: Magnolia Brown wants a skid steer but his bank won't approve hi…" at bounding box center [64, 243] width 109 height 29
click at [118, 232] on textarea "O'Malley, Ryan: Magnolia Brown wants a skid steer but her bank won't approve hi…" at bounding box center [64, 243] width 109 height 29
click at [118, 230] on textarea "O'Malley, Ryan: Magnolia Brown wants a skid steer but her bank won't approve he…" at bounding box center [64, 243] width 109 height 29
click at [118, 234] on textarea "O'Malley, Ryan: Magnolia Brown wants a skid steer but her bank won't approve he…" at bounding box center [64, 243] width 109 height 29
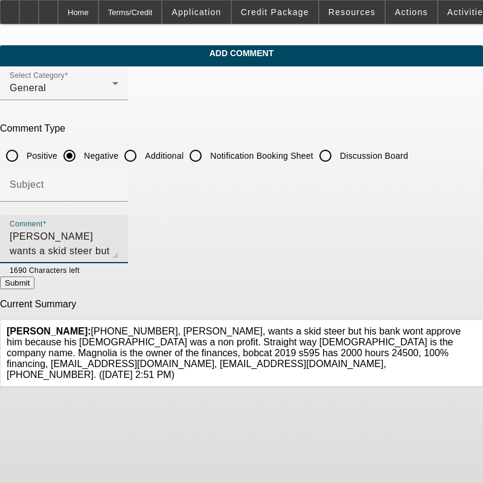
click at [118, 236] on textarea "O'Malley, Ryan: Magnolia Brown wants a skid steer but her bank won't approve he…" at bounding box center [64, 243] width 109 height 29
type textarea "O'Malley, Ryan: Magnolia Brown wants a skid steer but her bank won't approve he…"
click at [476, 326] on icon at bounding box center [476, 326] width 0 height 0
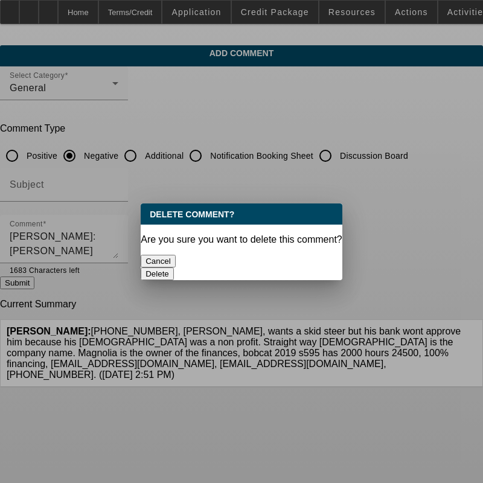
click at [174, 267] on button "Delete" at bounding box center [157, 273] width 33 height 13
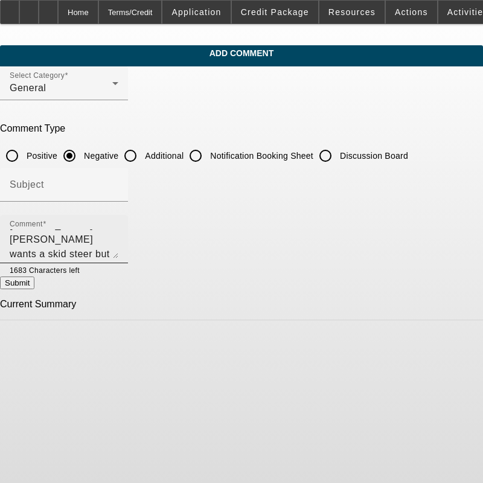
scroll to position [14, 0]
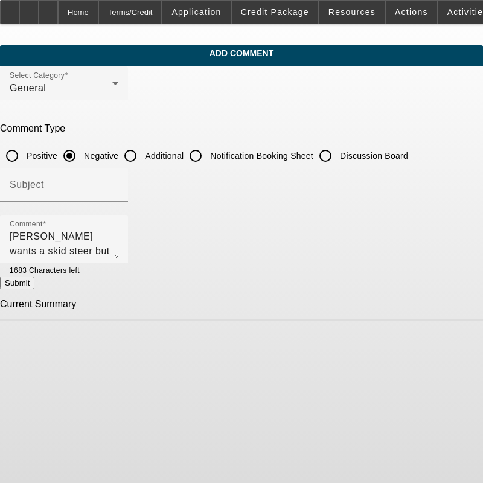
click at [34, 289] on button "Submit" at bounding box center [17, 282] width 34 height 13
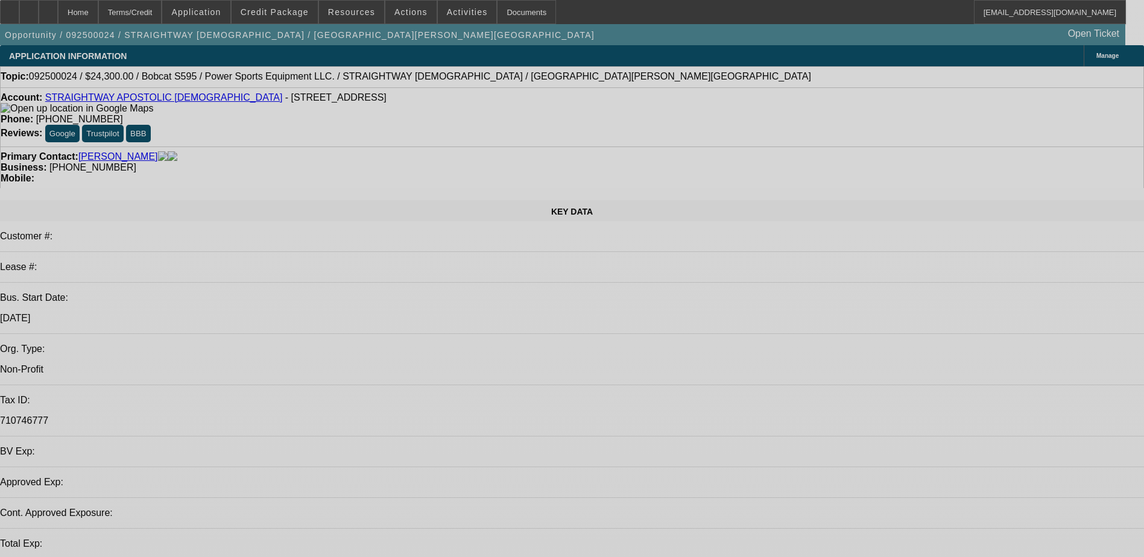
select select "0.1"
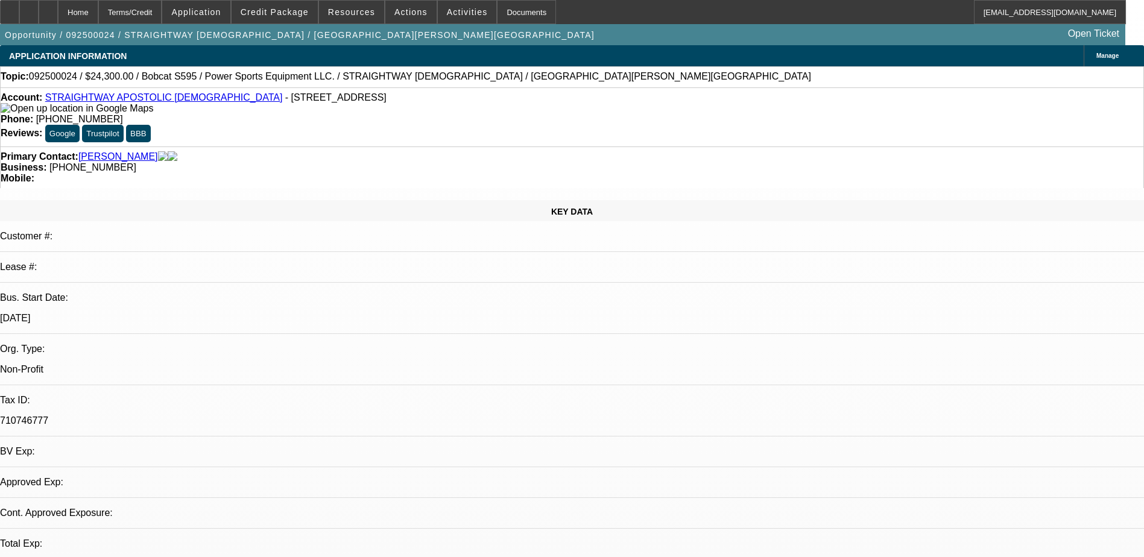
select select "2"
select select "0.1"
select select "4"
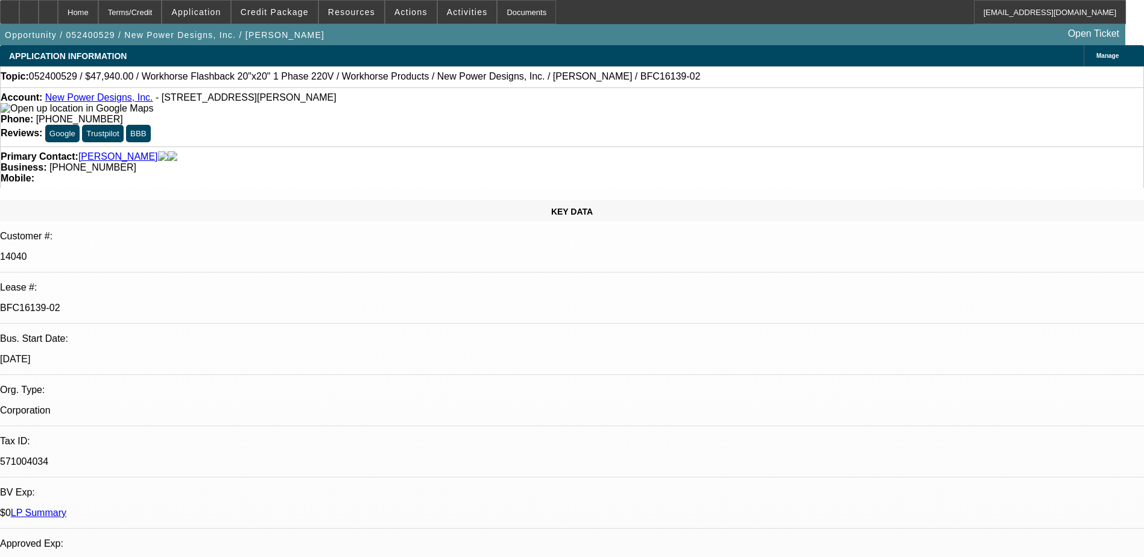
select select "0"
select select "2"
select select "0"
select select "2"
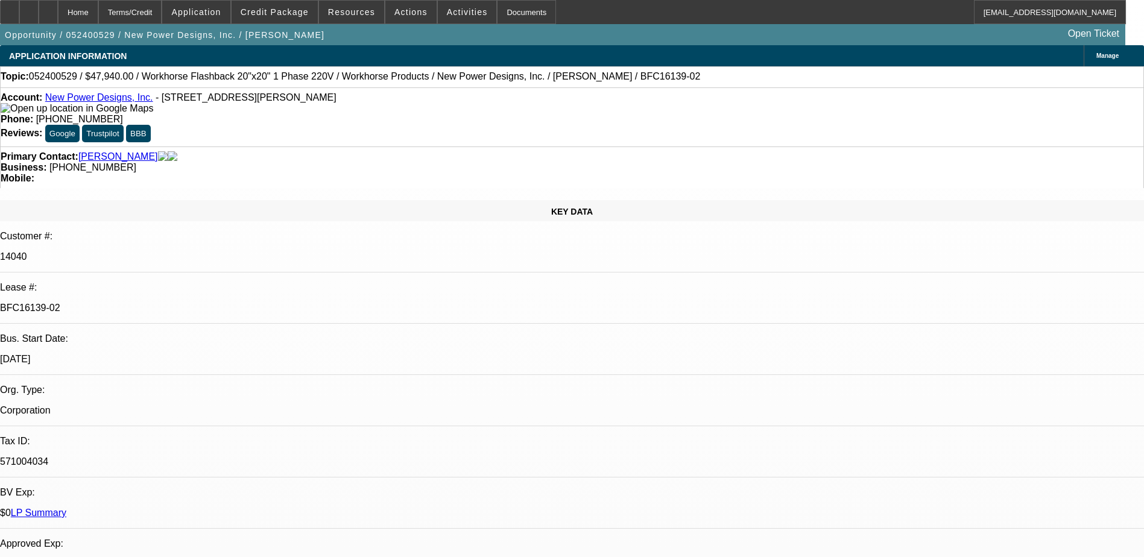
select select "0"
select select "2"
select select "0"
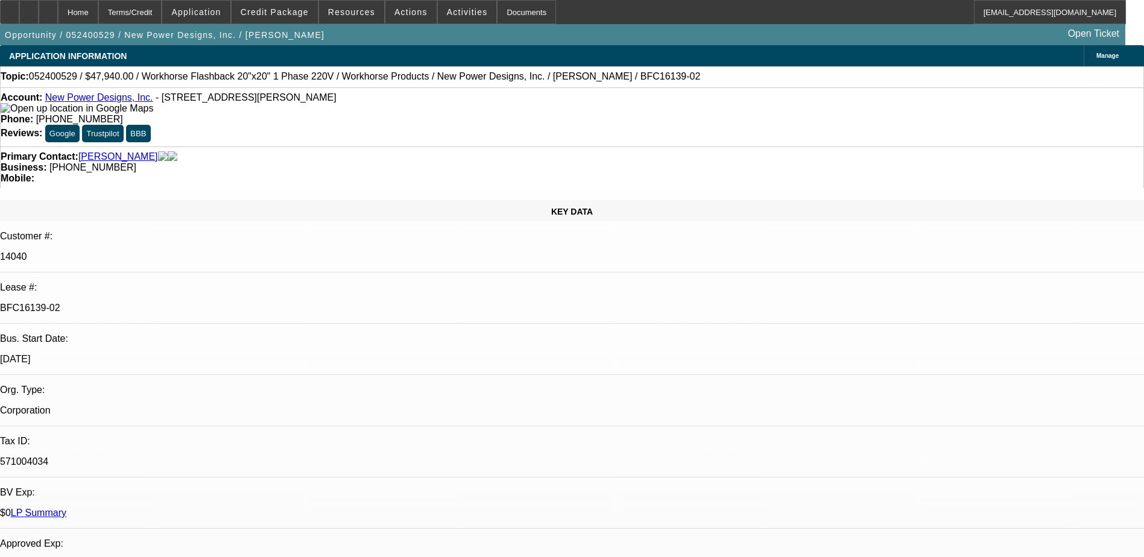
select select "2"
select select "0"
select select "1"
select select "2"
select select "6"
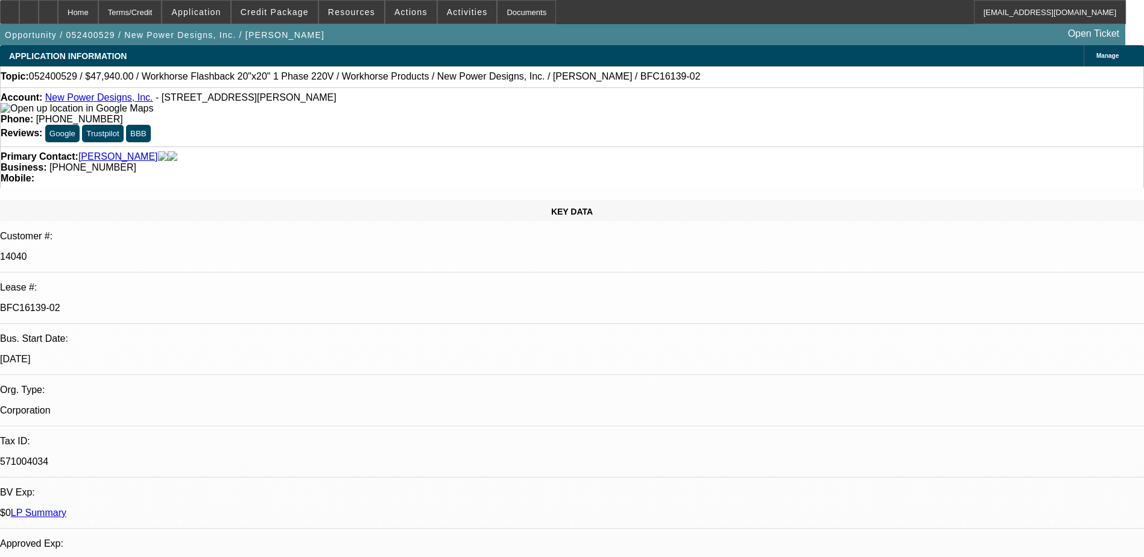
select select "1"
select select "2"
select select "6"
select select "1"
select select "2"
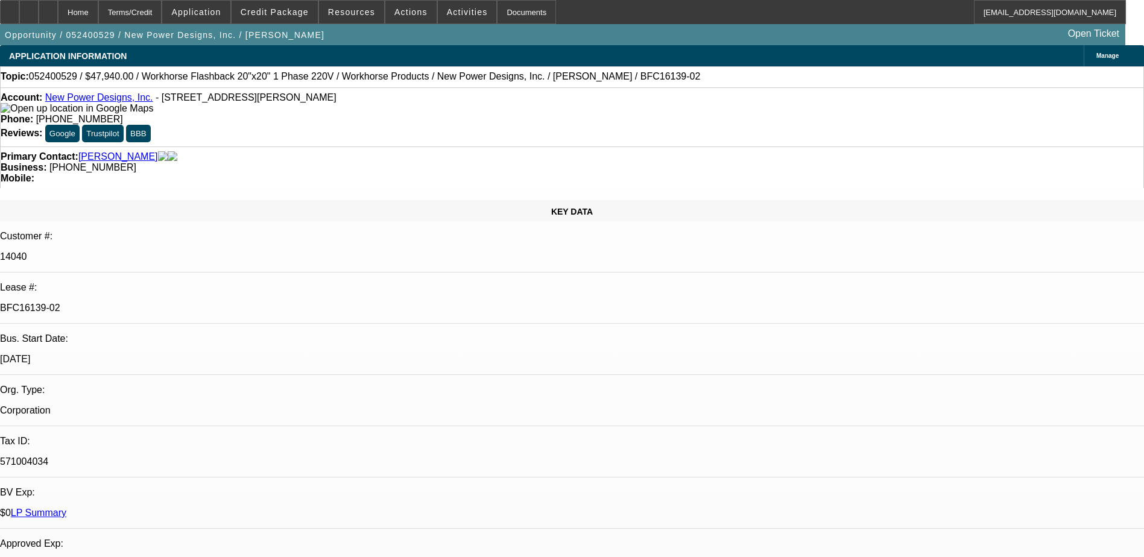
select select "6"
select select "1"
select select "2"
select select "6"
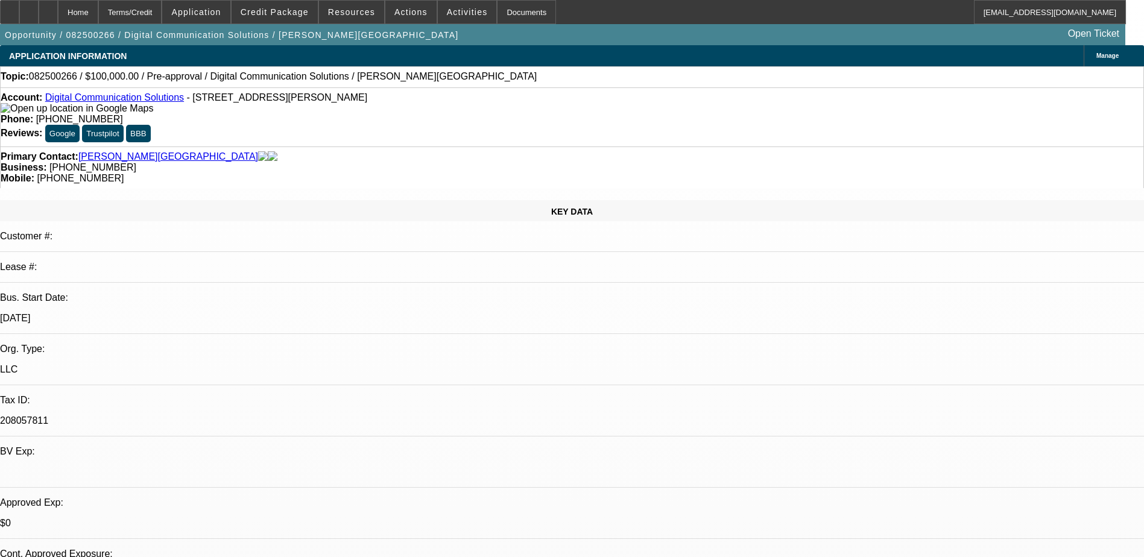
select select "0"
select select "2"
select select "0.1"
select select "4"
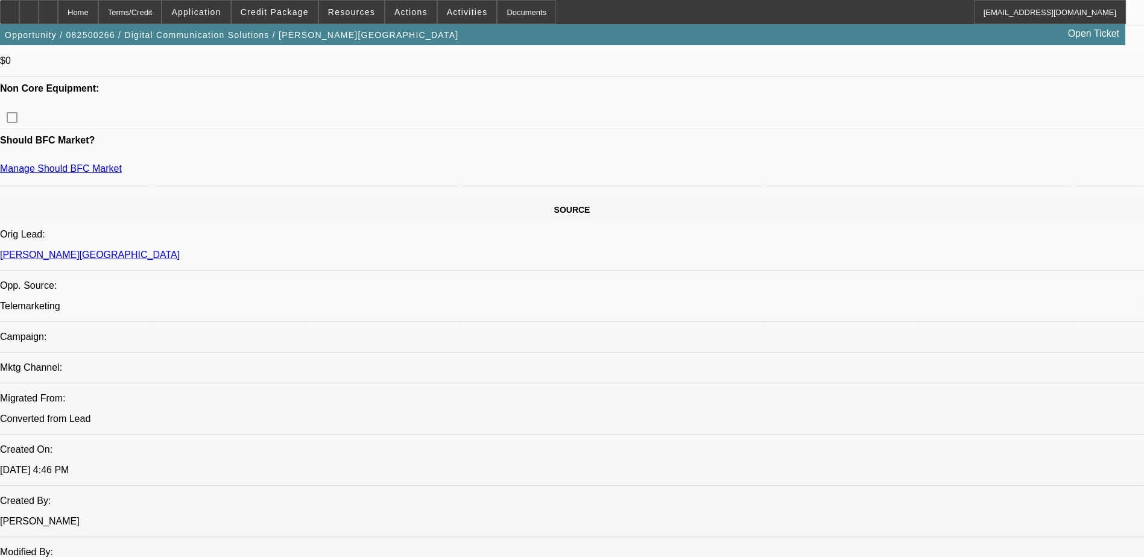
scroll to position [328, 0]
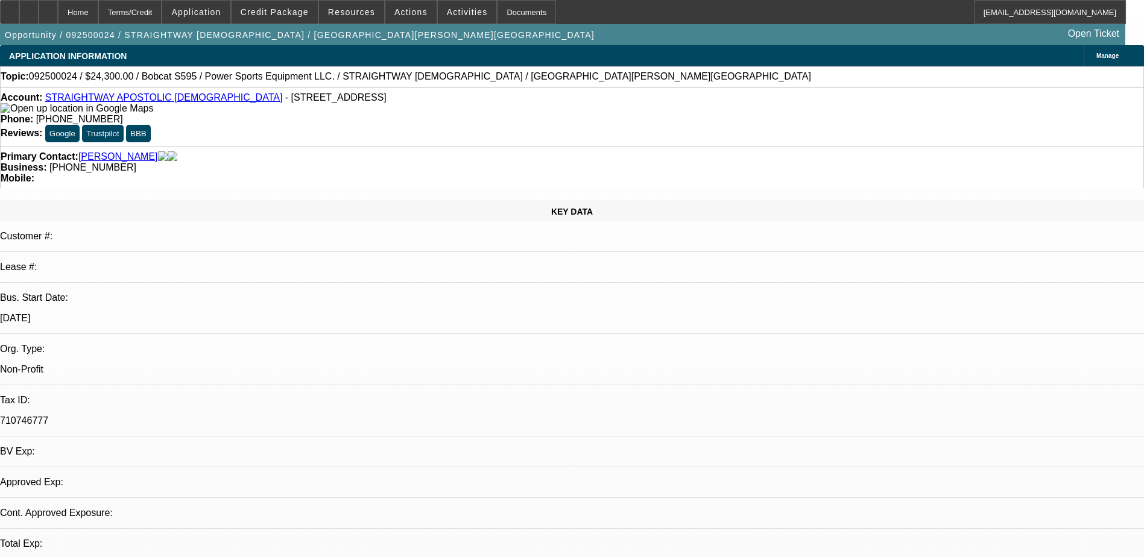
select select "0.1"
select select "2"
select select "0.1"
select select "1"
select select "2"
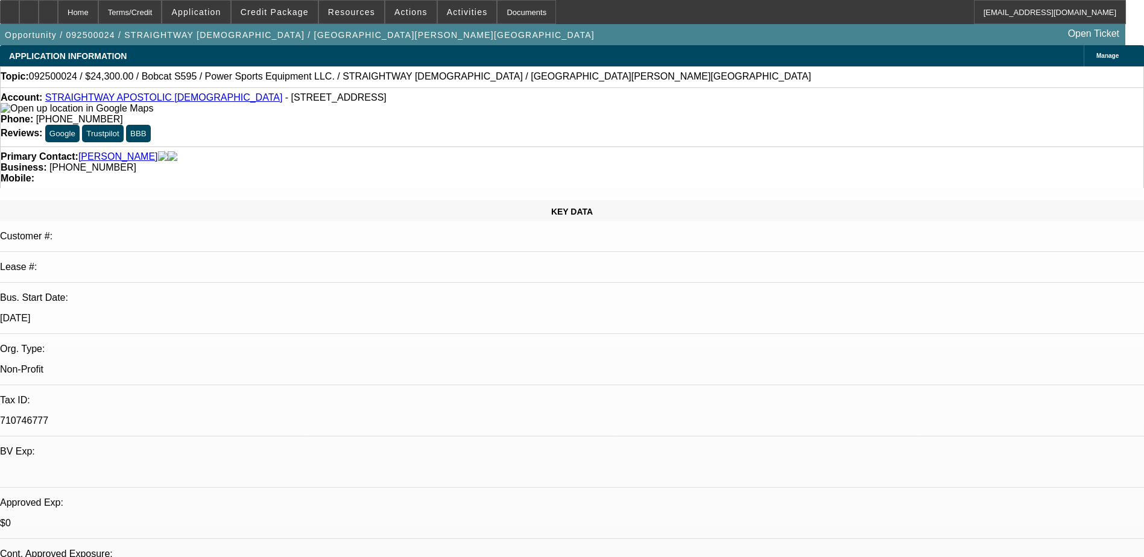
select select "4"
radio input "true"
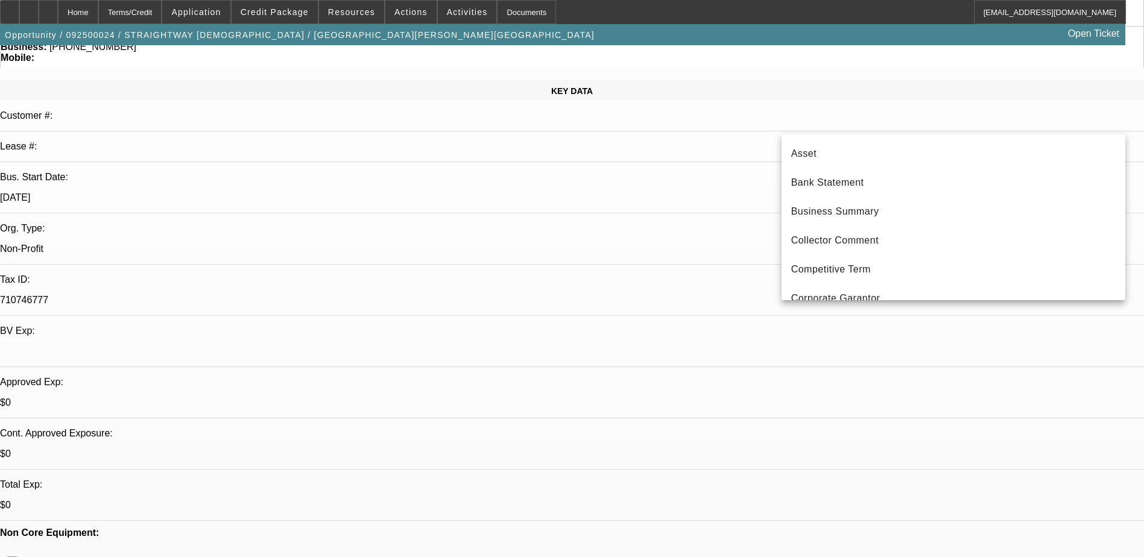
click at [867, 122] on div at bounding box center [572, 278] width 1144 height 557
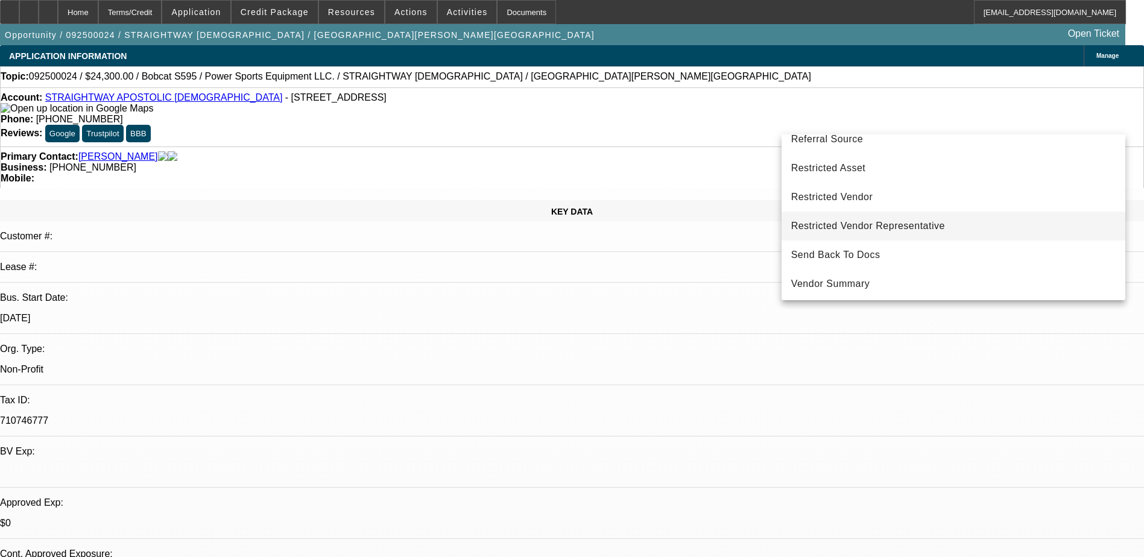
scroll to position [365, 0]
click at [964, 343] on div at bounding box center [572, 278] width 1144 height 557
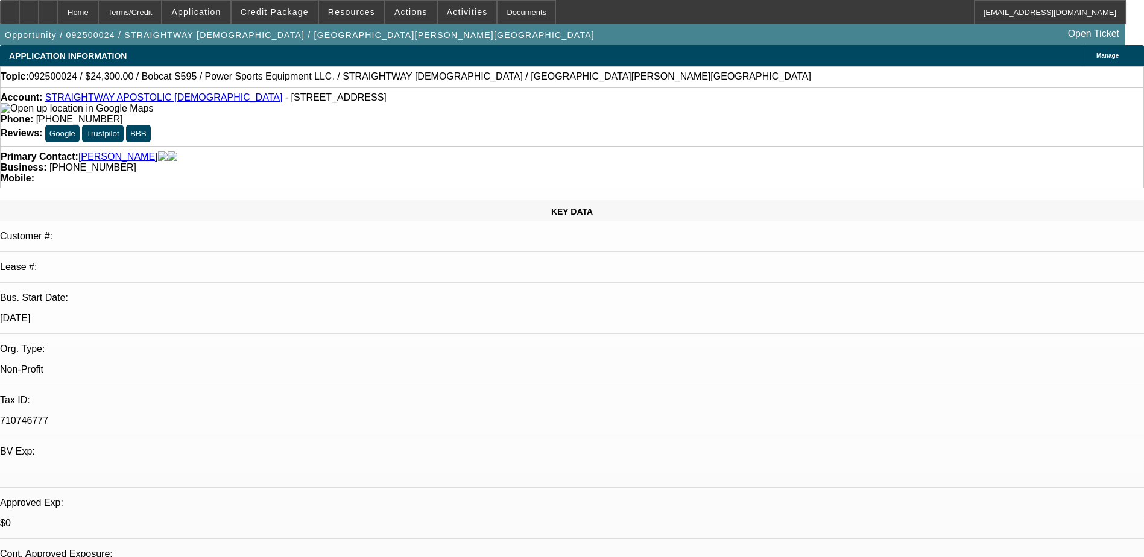
paste textarea "Straightway Church, operated by Magnolia Brown since its founding in 1994 in Ar…"
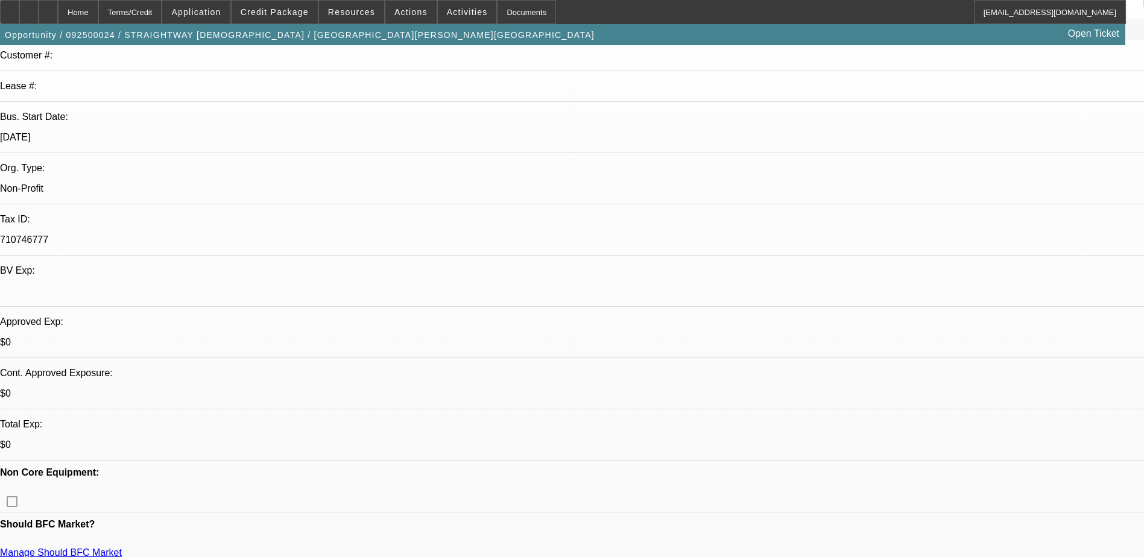
scroll to position [43, 0]
type textarea "Write Up: Straightway Church, operated by Magnolia Brown since its founding in …"
radio input "true"
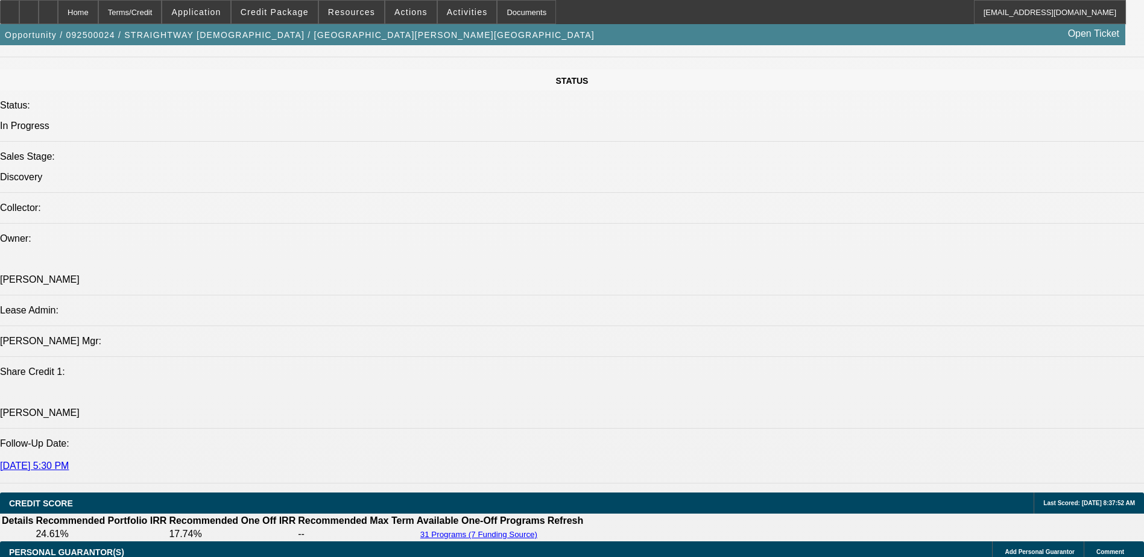
scroll to position [1387, 0]
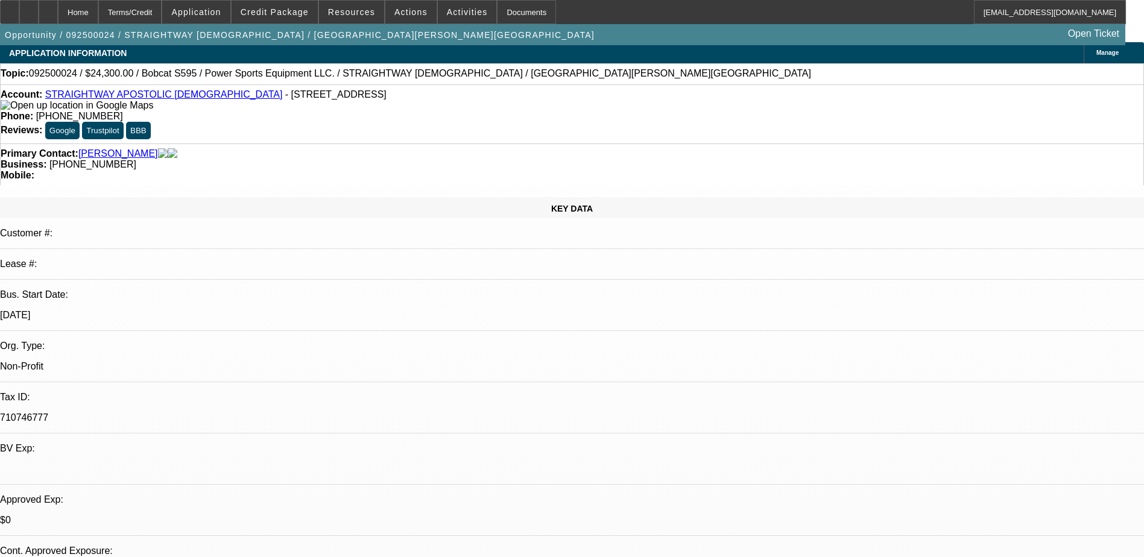
scroll to position [0, 0]
